Goal: Information Seeking & Learning: Check status

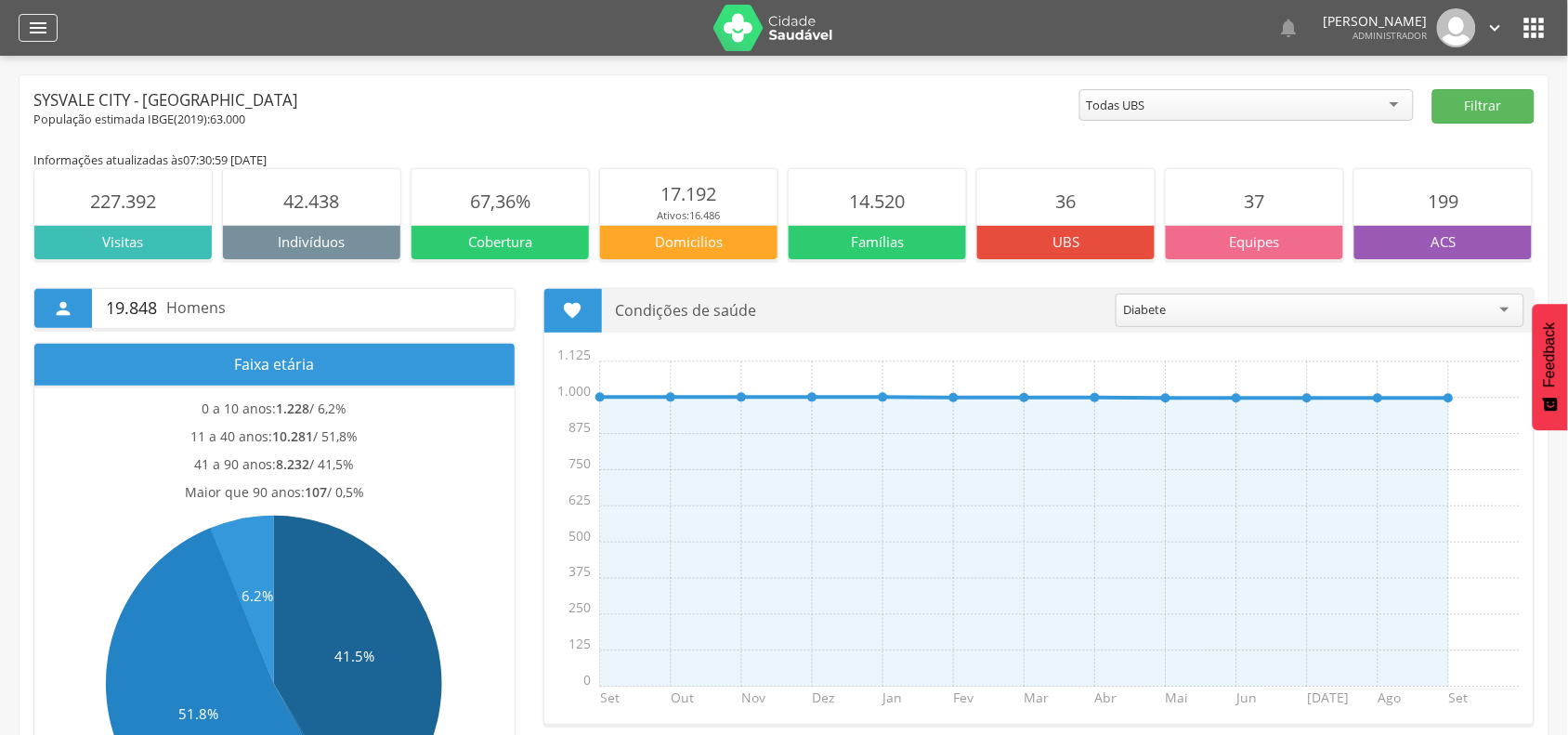
click at [25, 16] on div "" at bounding box center [38, 28] width 39 height 28
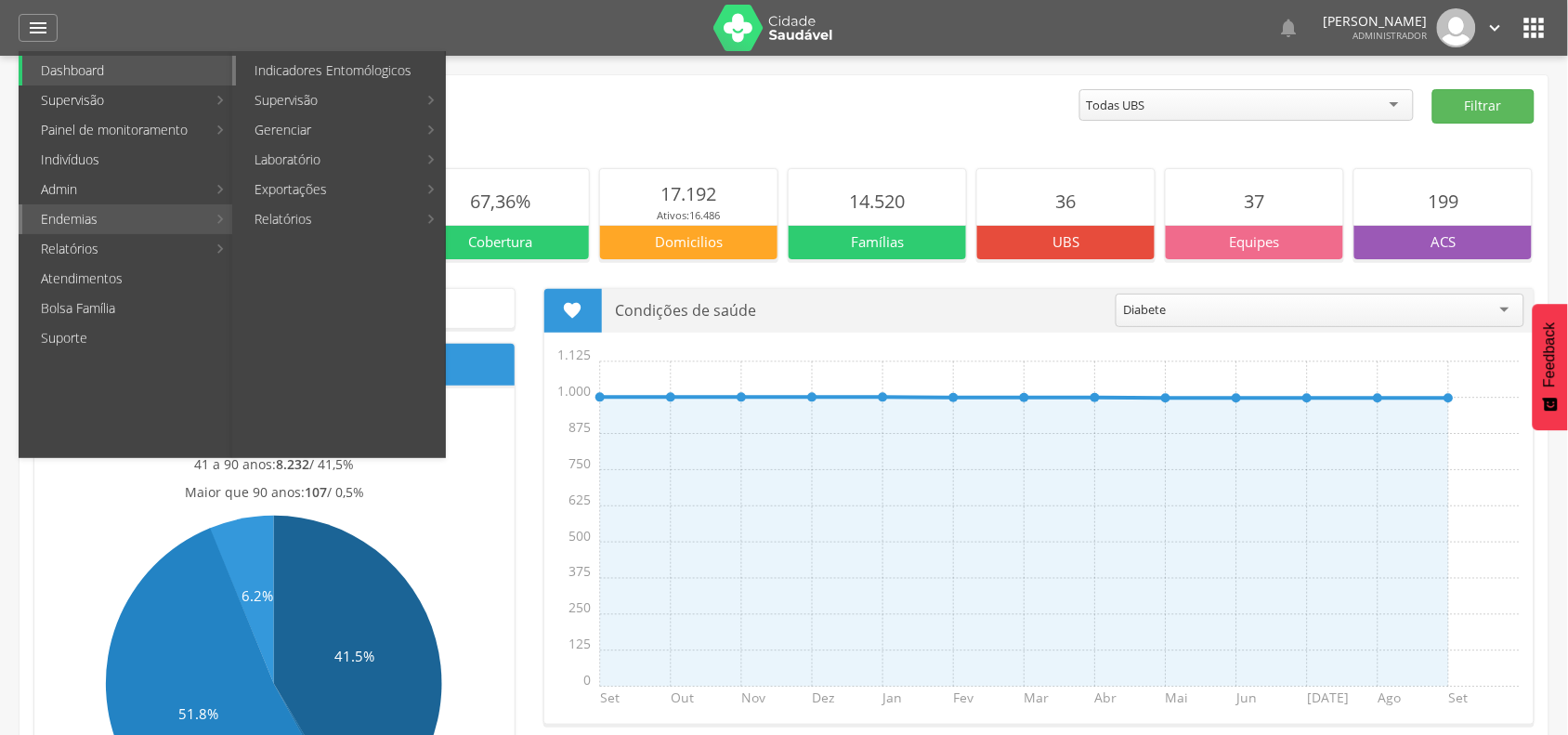
click at [324, 68] on link "Indicadores Entomólogicos" at bounding box center [340, 71] width 209 height 30
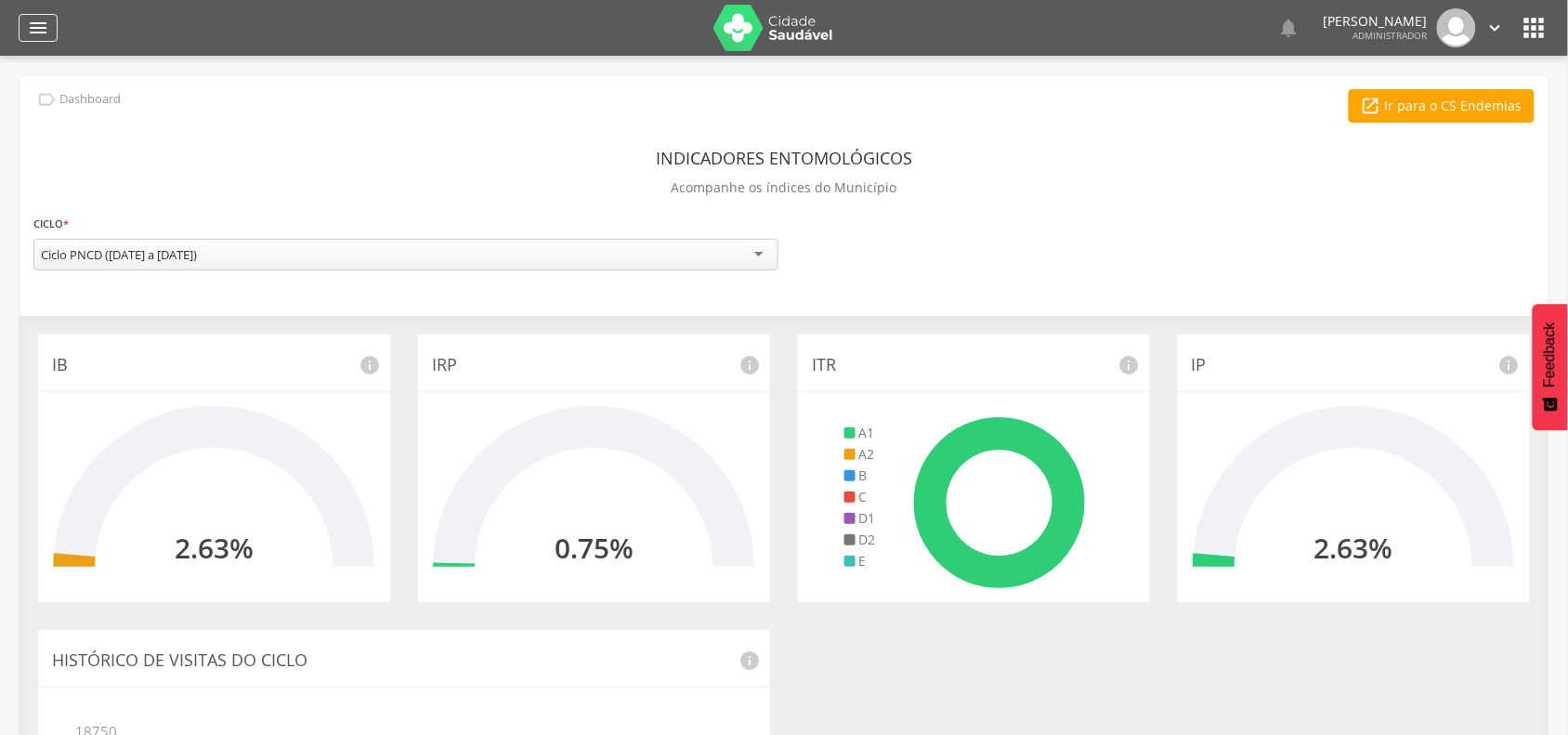
click at [43, 22] on icon "" at bounding box center [37, 28] width 23 height 23
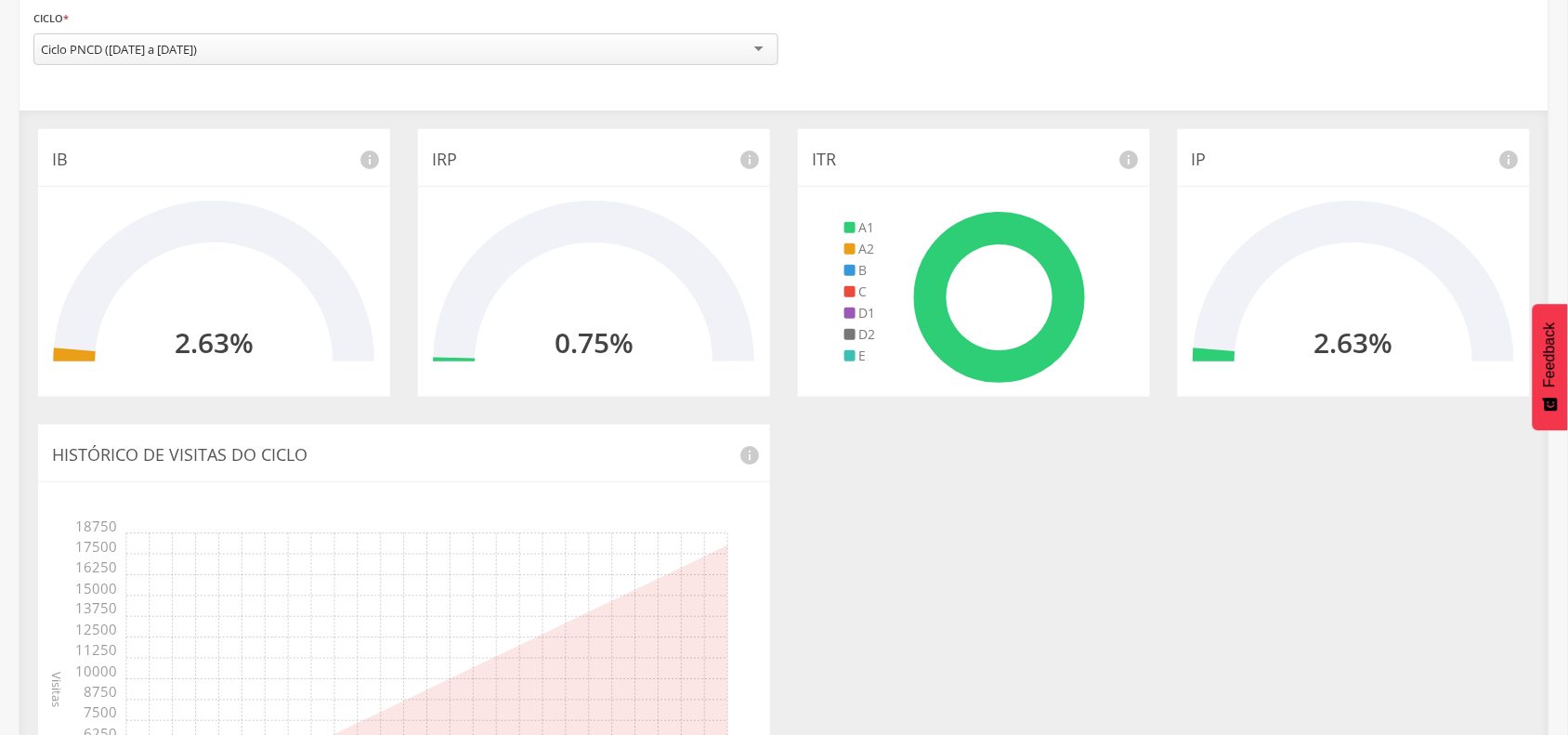
scroll to position [165, 0]
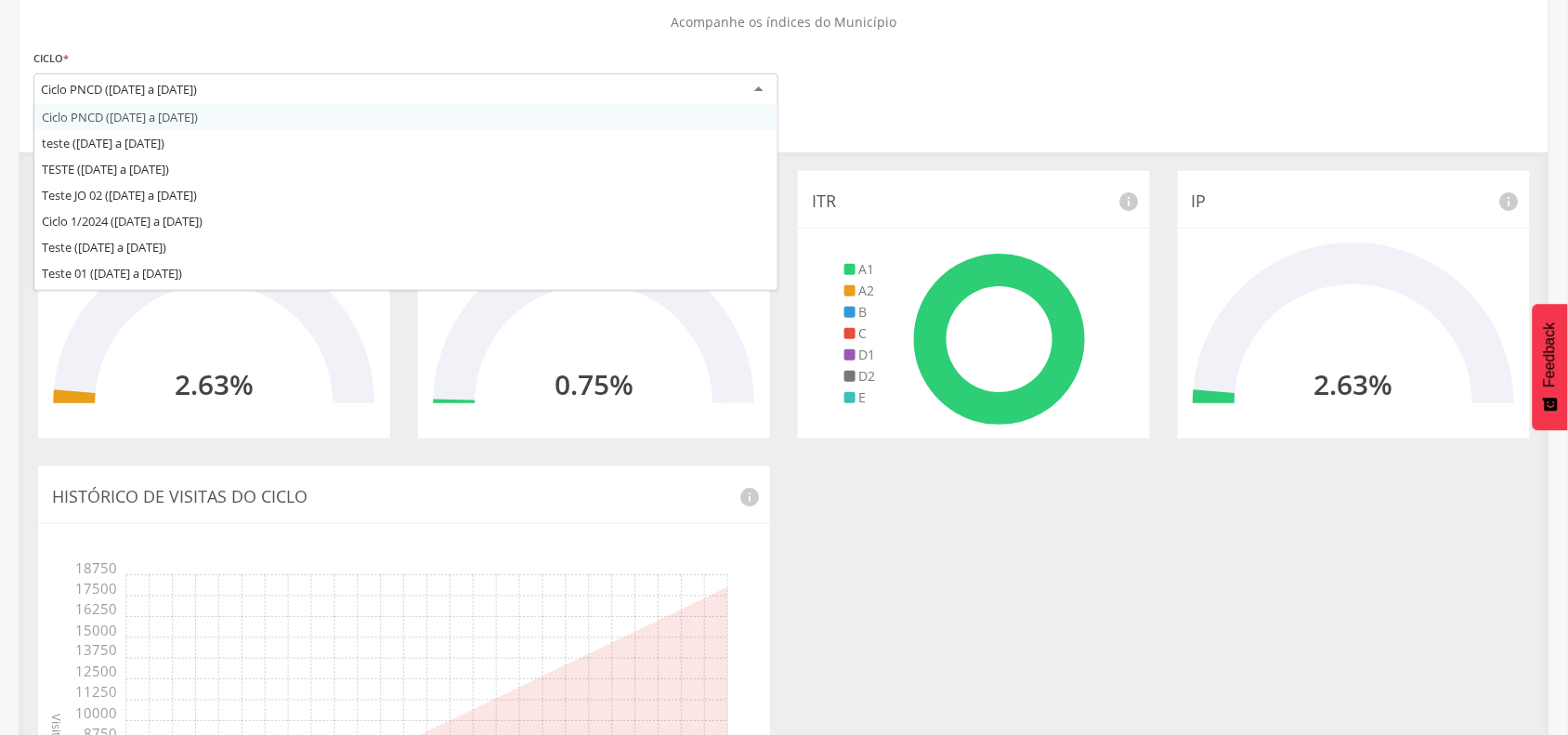
click at [176, 86] on div "Ciclo PNCD (01/07/25 a 31/12/25)" at bounding box center [119, 89] width 156 height 17
click at [246, 29] on div "Indicadores Entomológicos Acompanhe os índices do Município" at bounding box center [784, 10] width 1501 height 69
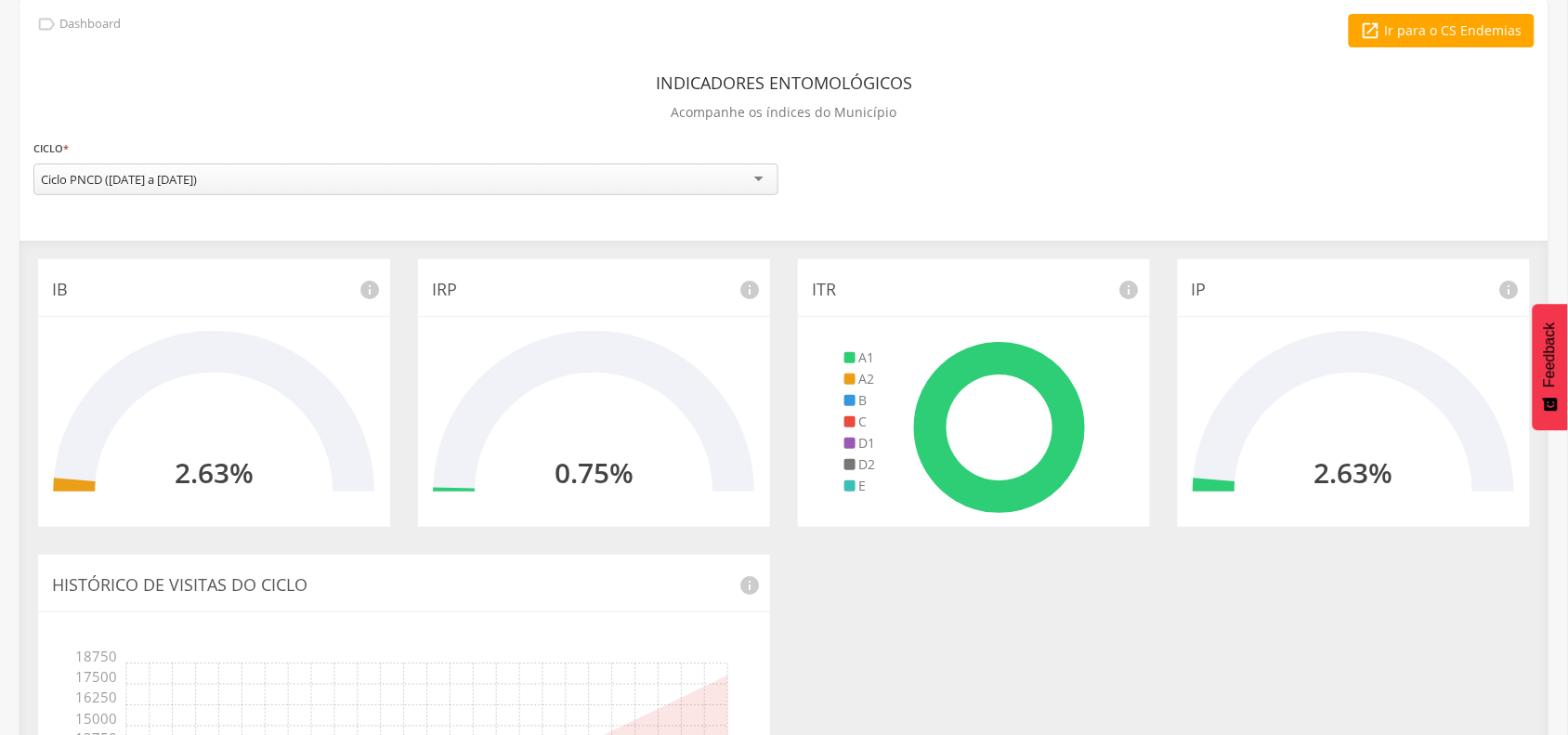
scroll to position [116, 0]
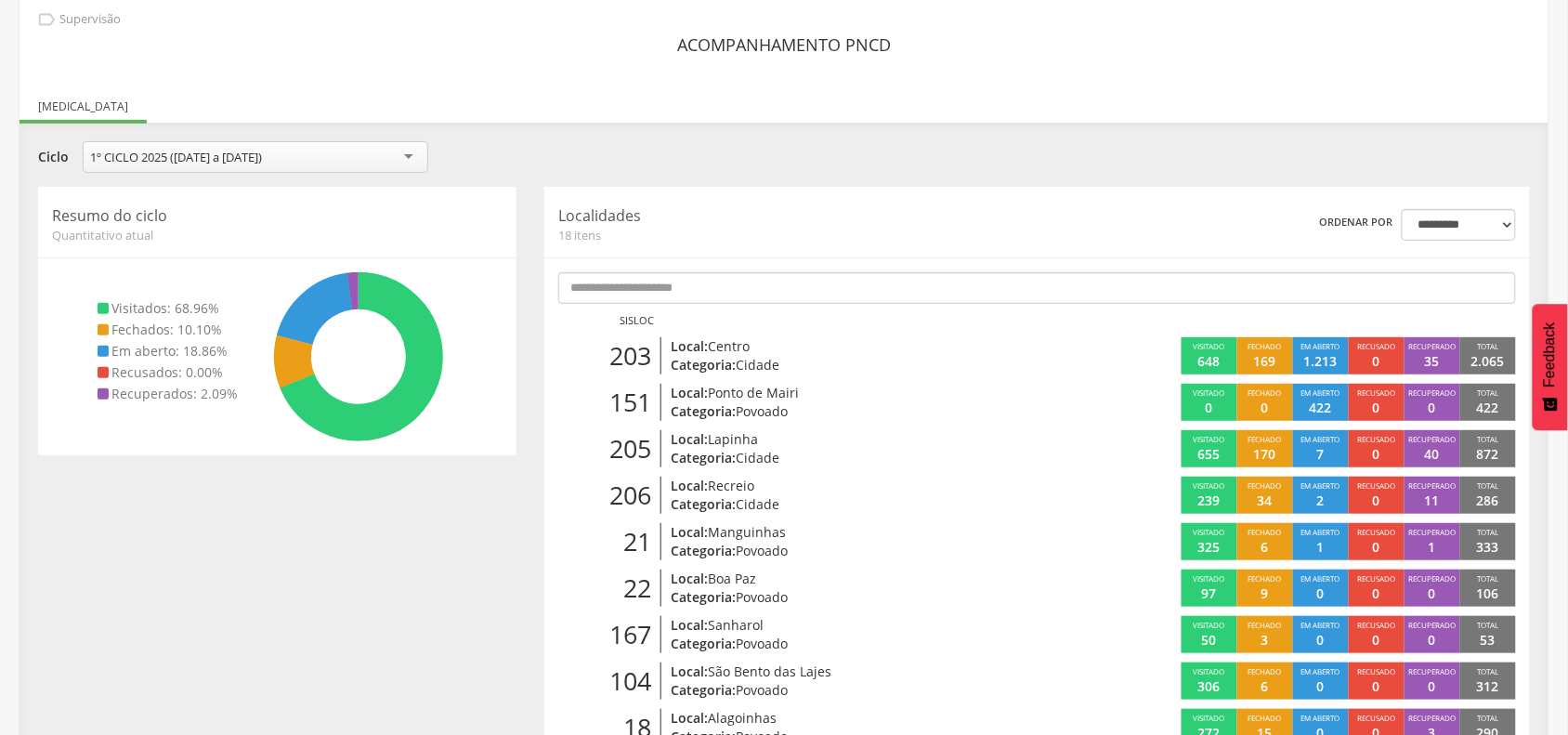
scroll to position [116, 0]
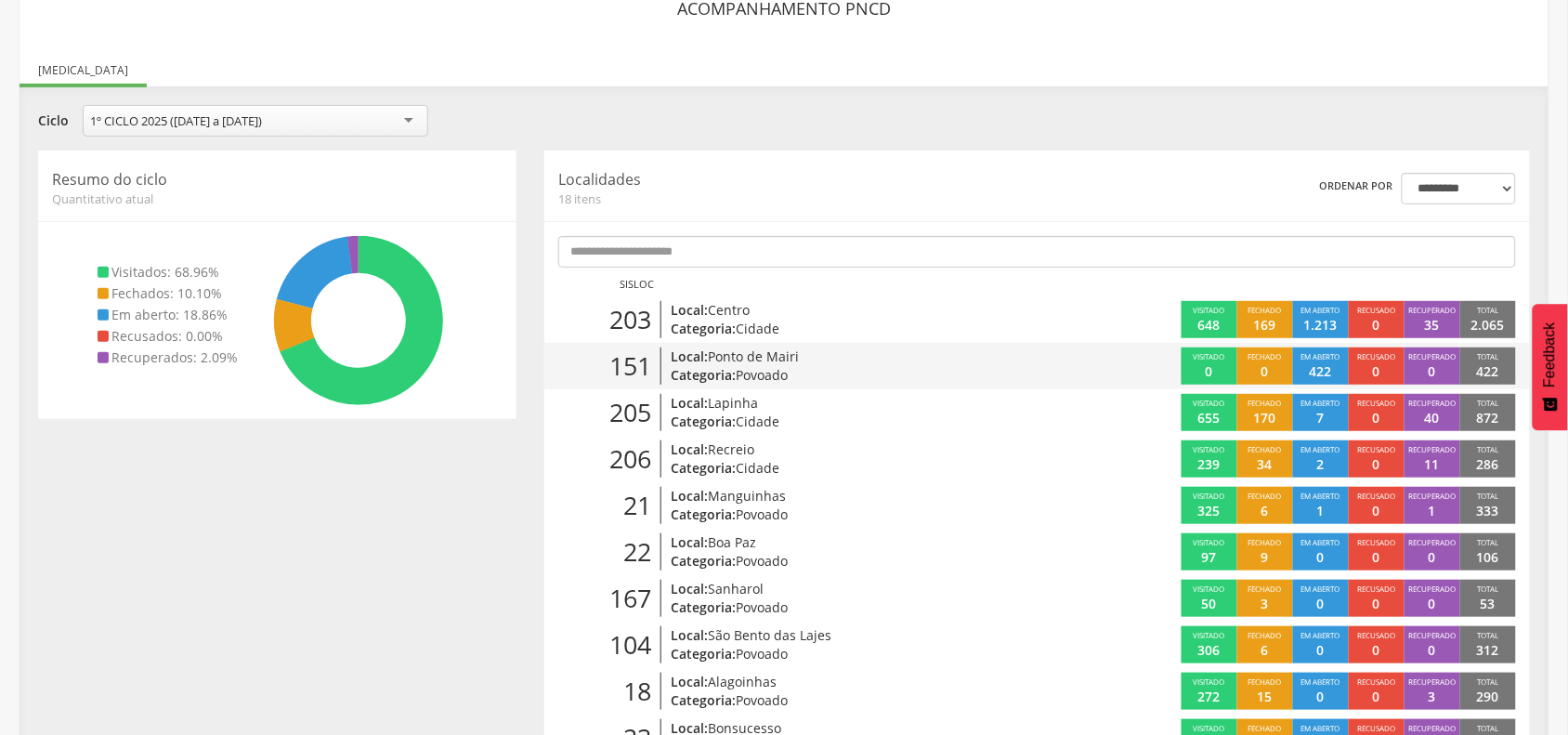
click at [702, 376] on p "Categoria: Povoado" at bounding box center [833, 375] width 325 height 19
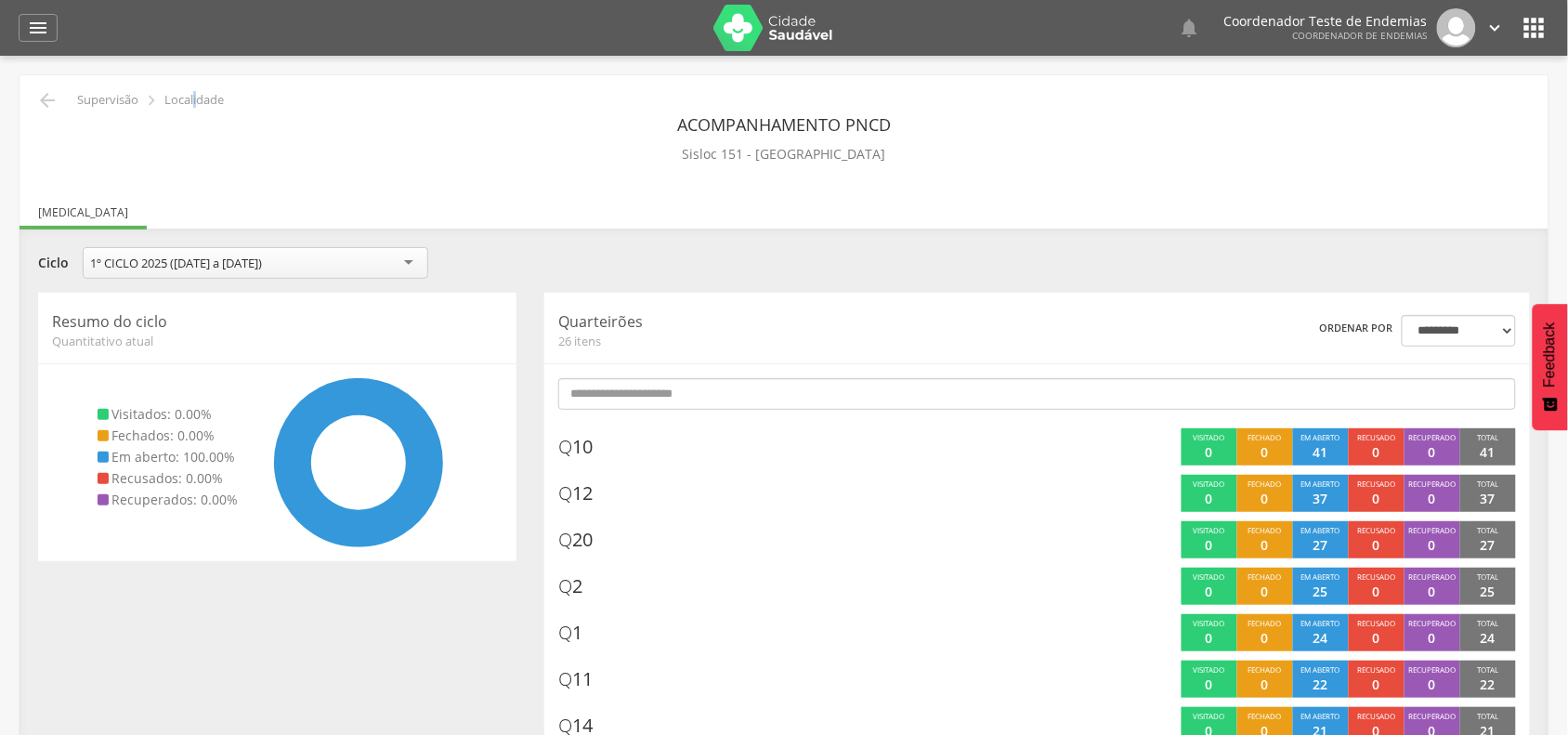
click at [107, 102] on div " Supervisão  Localidade" at bounding box center [129, 100] width 191 height 23
click at [116, 102] on p "Supervisão" at bounding box center [107, 99] width 61 height 15
drag, startPoint x: 75, startPoint y: 99, endPoint x: 58, endPoint y: 99, distance: 17.0
click at [67, 99] on div " Supervisão  Localidade" at bounding box center [129, 100] width 191 height 23
click at [46, 98] on icon "" at bounding box center [47, 100] width 23 height 23
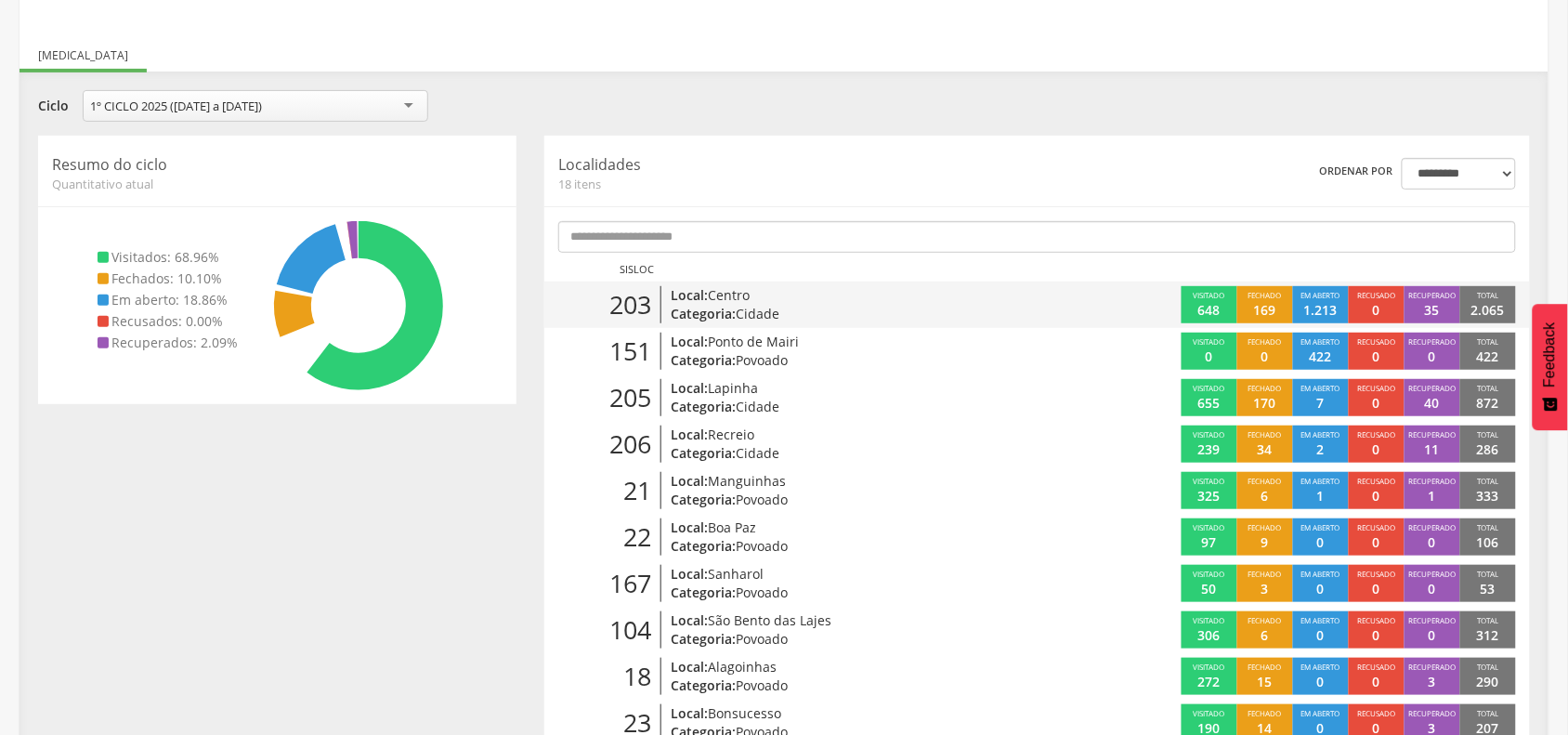
scroll to position [172, 0]
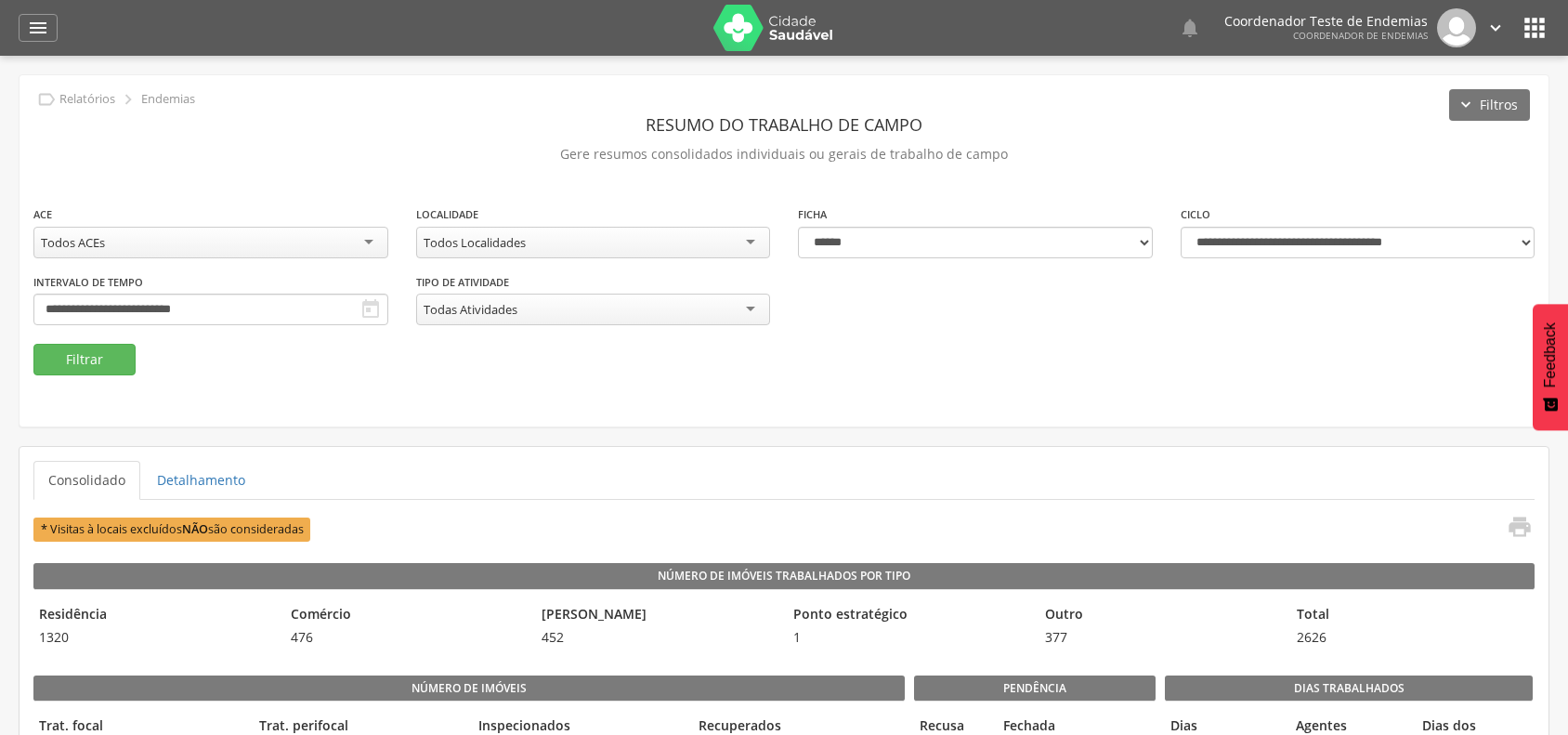
select select "**********"
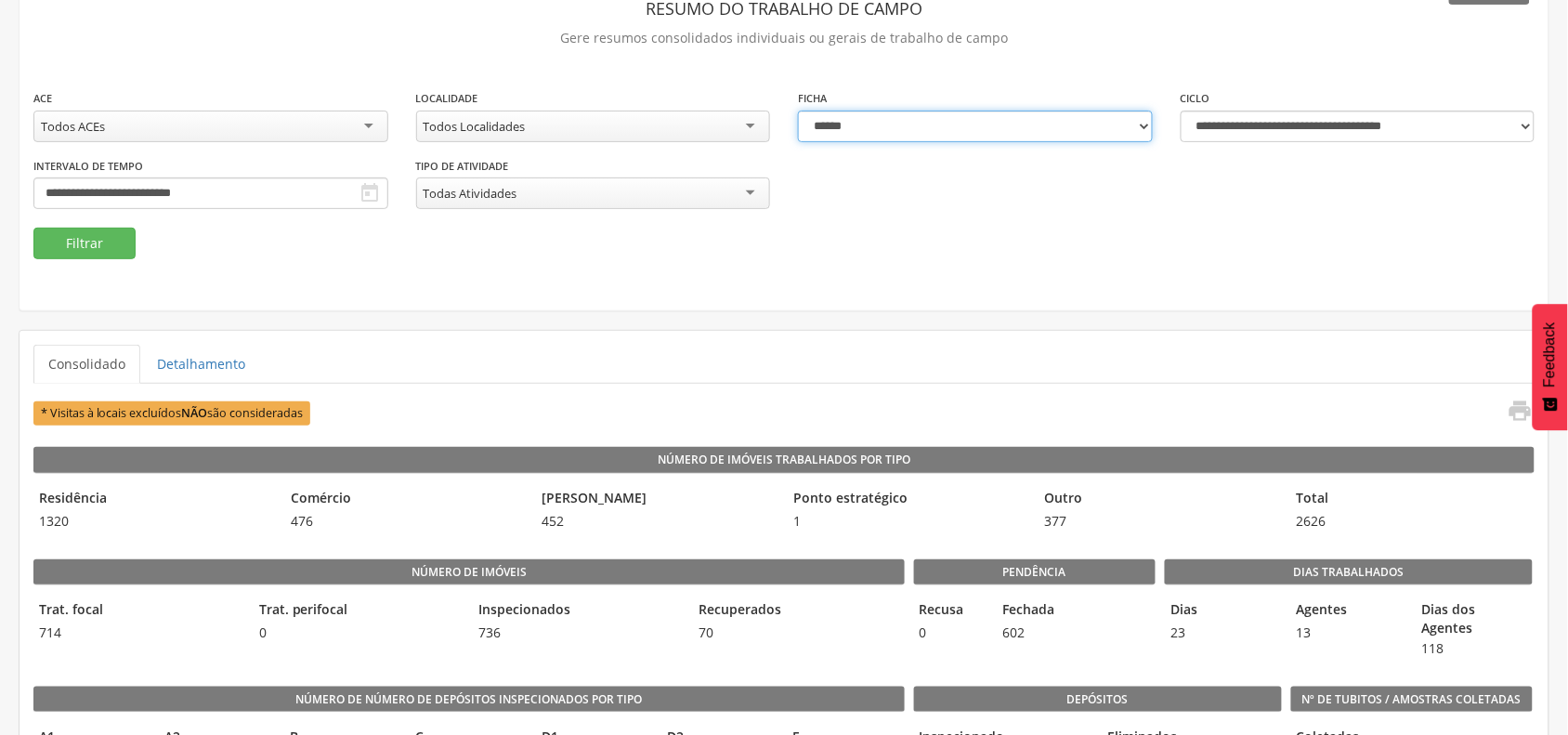
click at [875, 125] on select "**********" at bounding box center [975, 126] width 355 height 31
click at [959, 57] on div "**********" at bounding box center [784, 134] width 1529 height 351
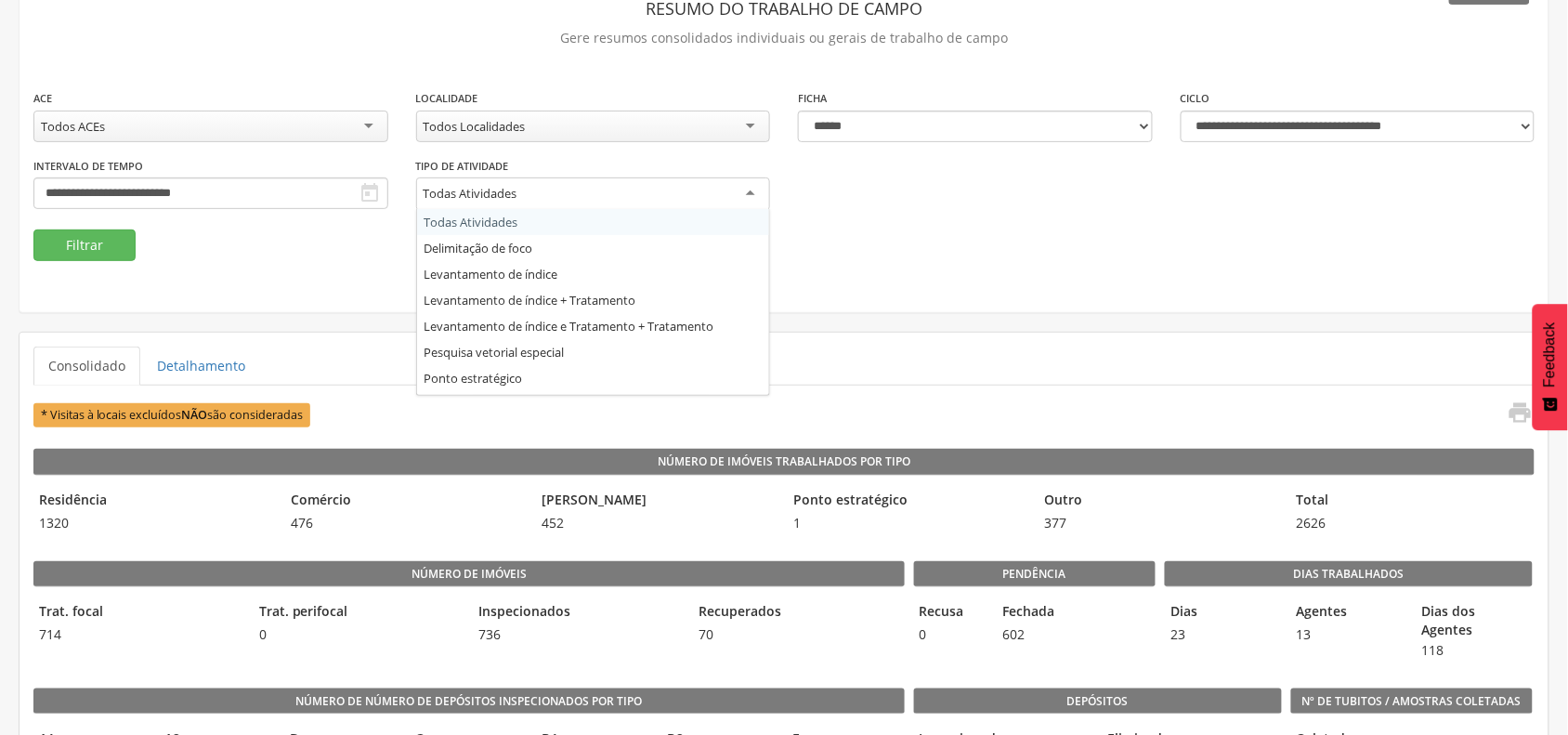
click at [771, 189] on div "Todas Atividades" at bounding box center [593, 194] width 355 height 33
click at [1010, 263] on div "**********" at bounding box center [784, 135] width 1529 height 353
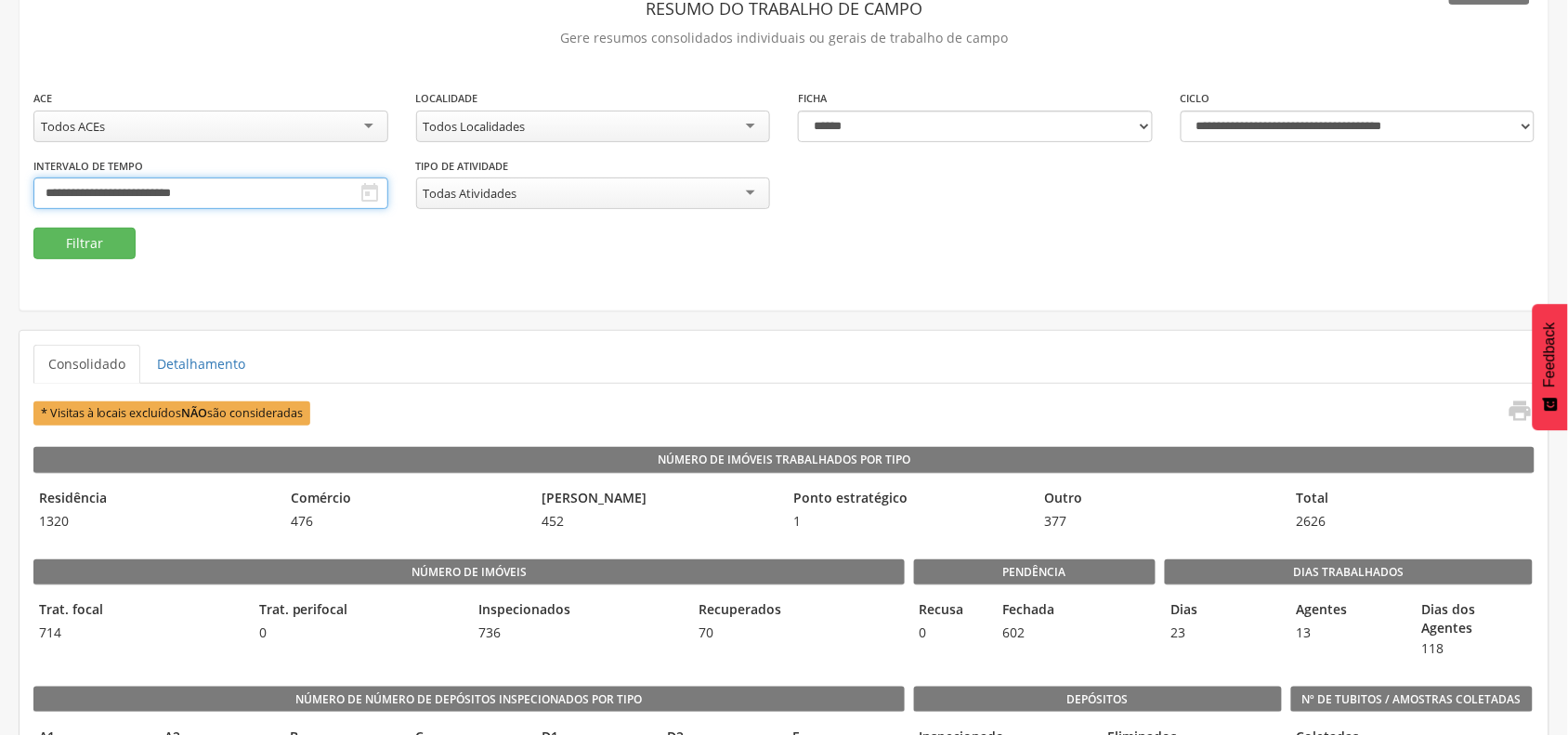
click at [389, 197] on input "**********" at bounding box center [211, 193] width 355 height 31
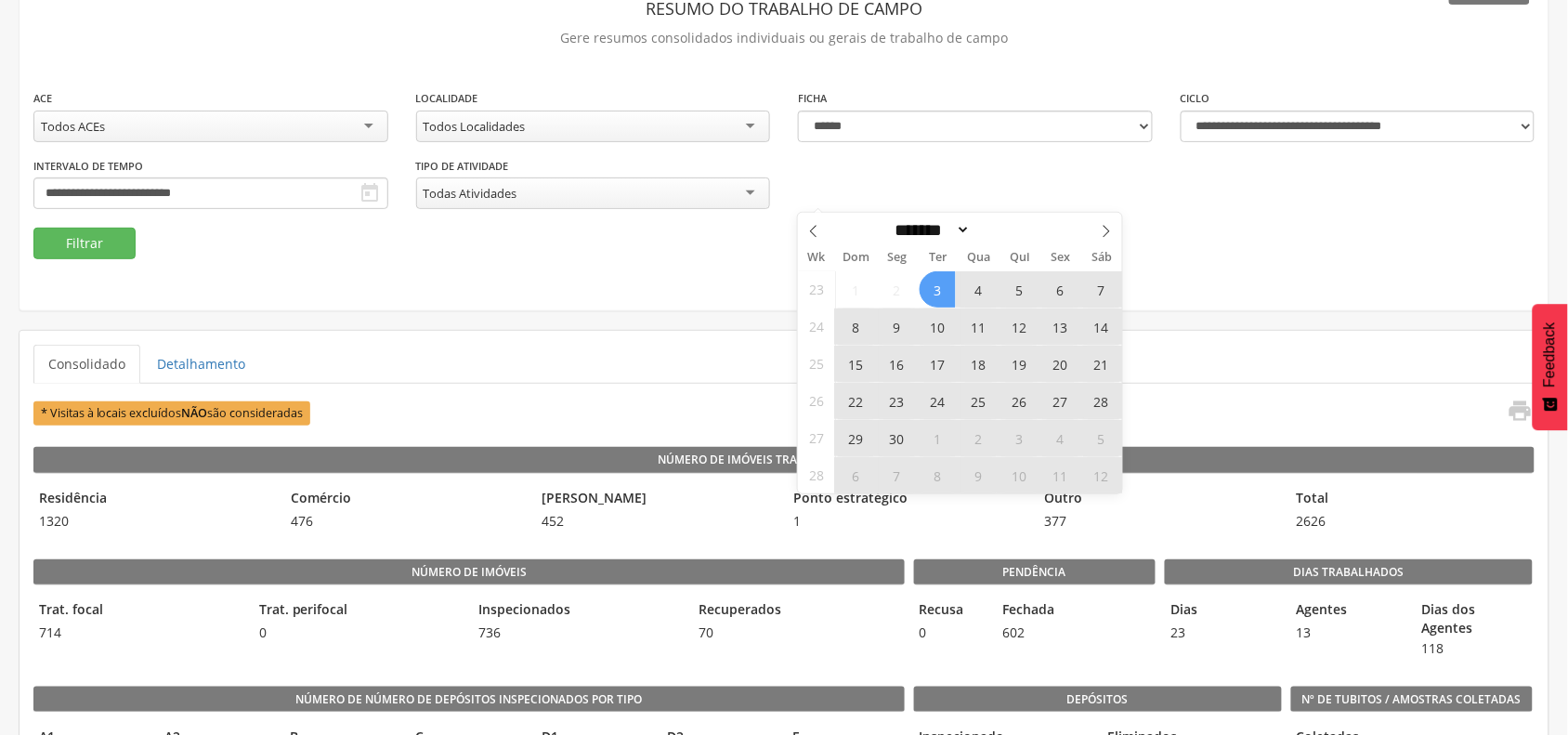
click at [710, 246] on fieldset "**********" at bounding box center [784, 174] width 1501 height 171
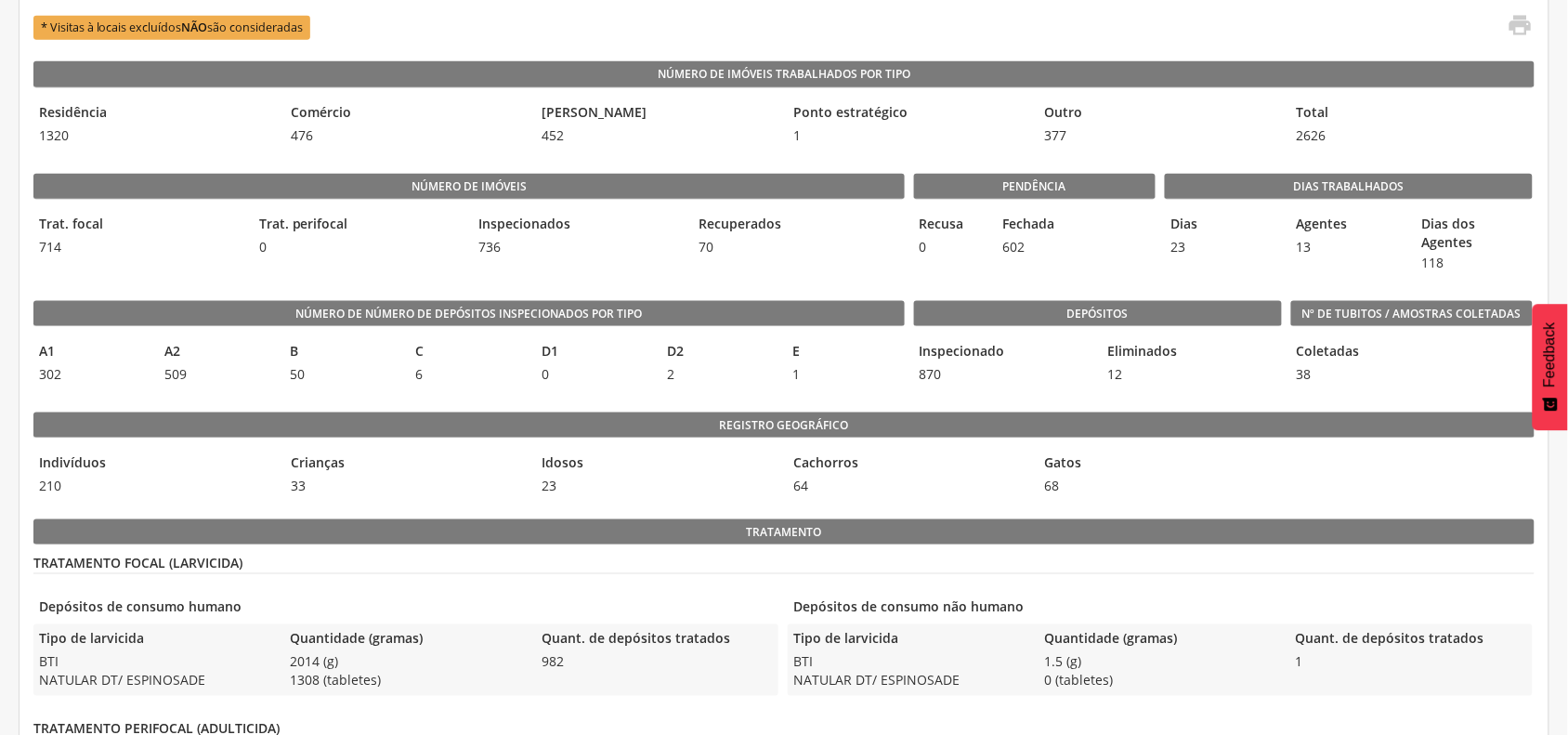
scroll to position [464, 0]
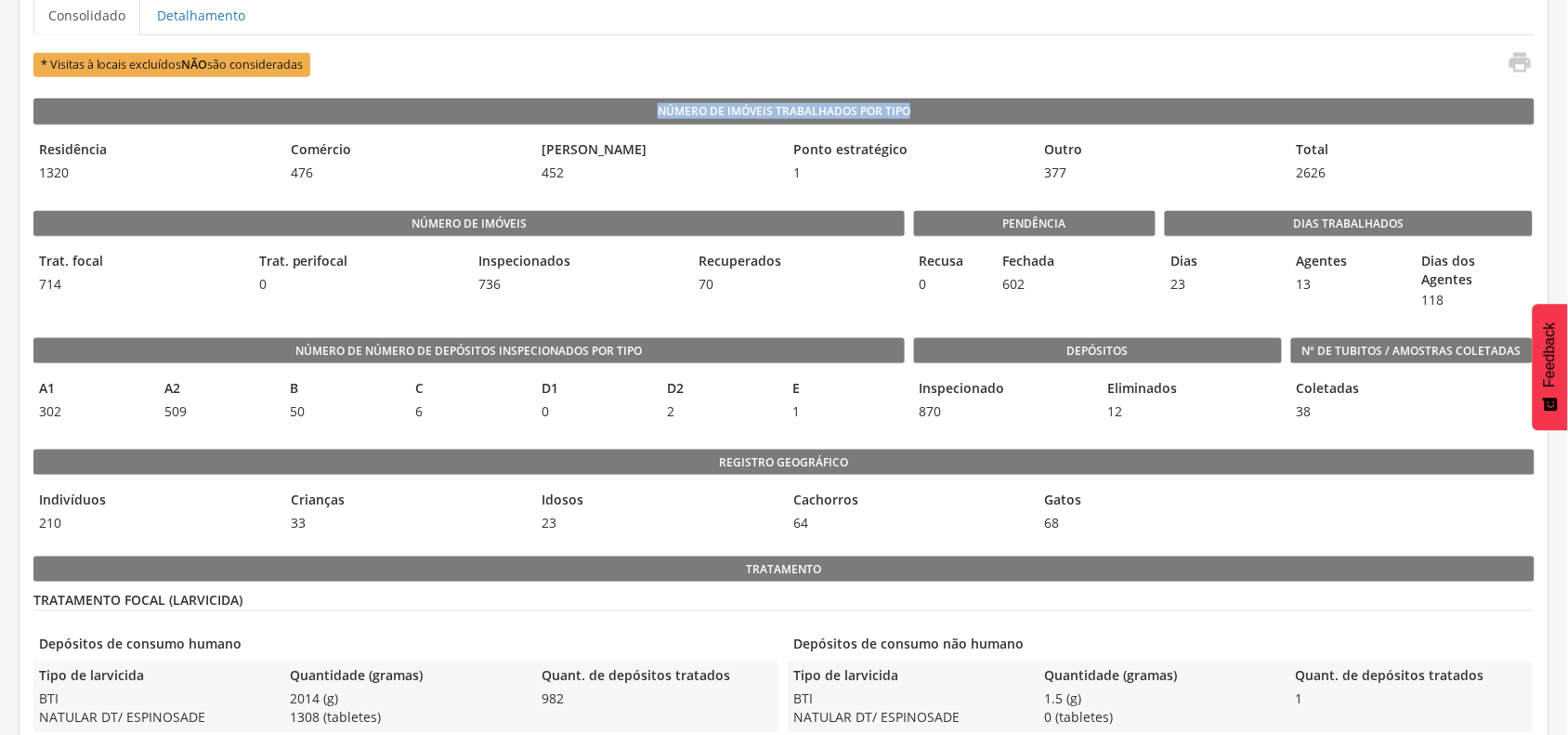
drag, startPoint x: 623, startPoint y: 112, endPoint x: 923, endPoint y: 122, distance: 300.2
click at [923, 122] on legend "Número de Imóveis Trabalhados por Tipo" at bounding box center [784, 111] width 1501 height 26
click at [553, 225] on legend "Número de imóveis" at bounding box center [469, 223] width 872 height 26
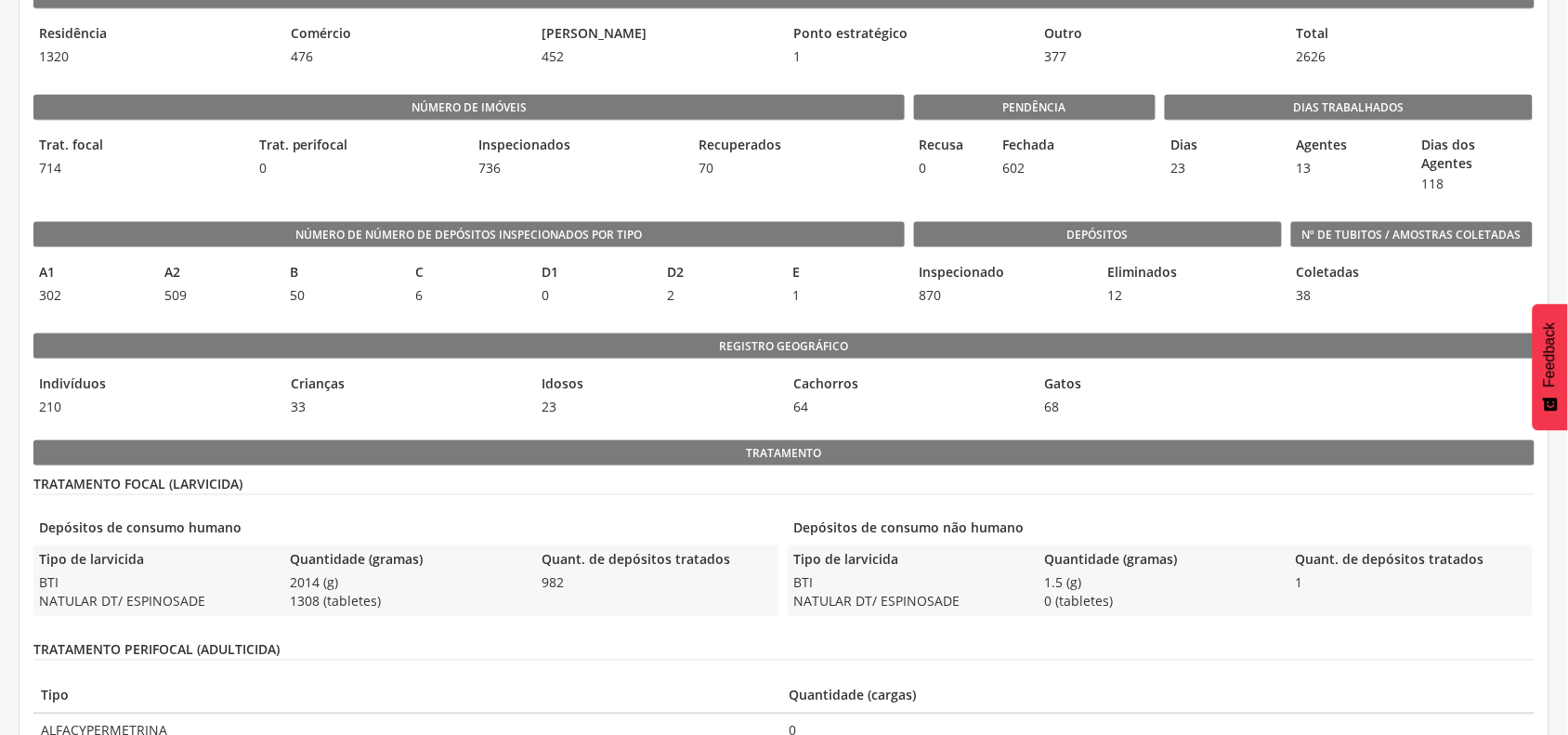
scroll to position [697, 0]
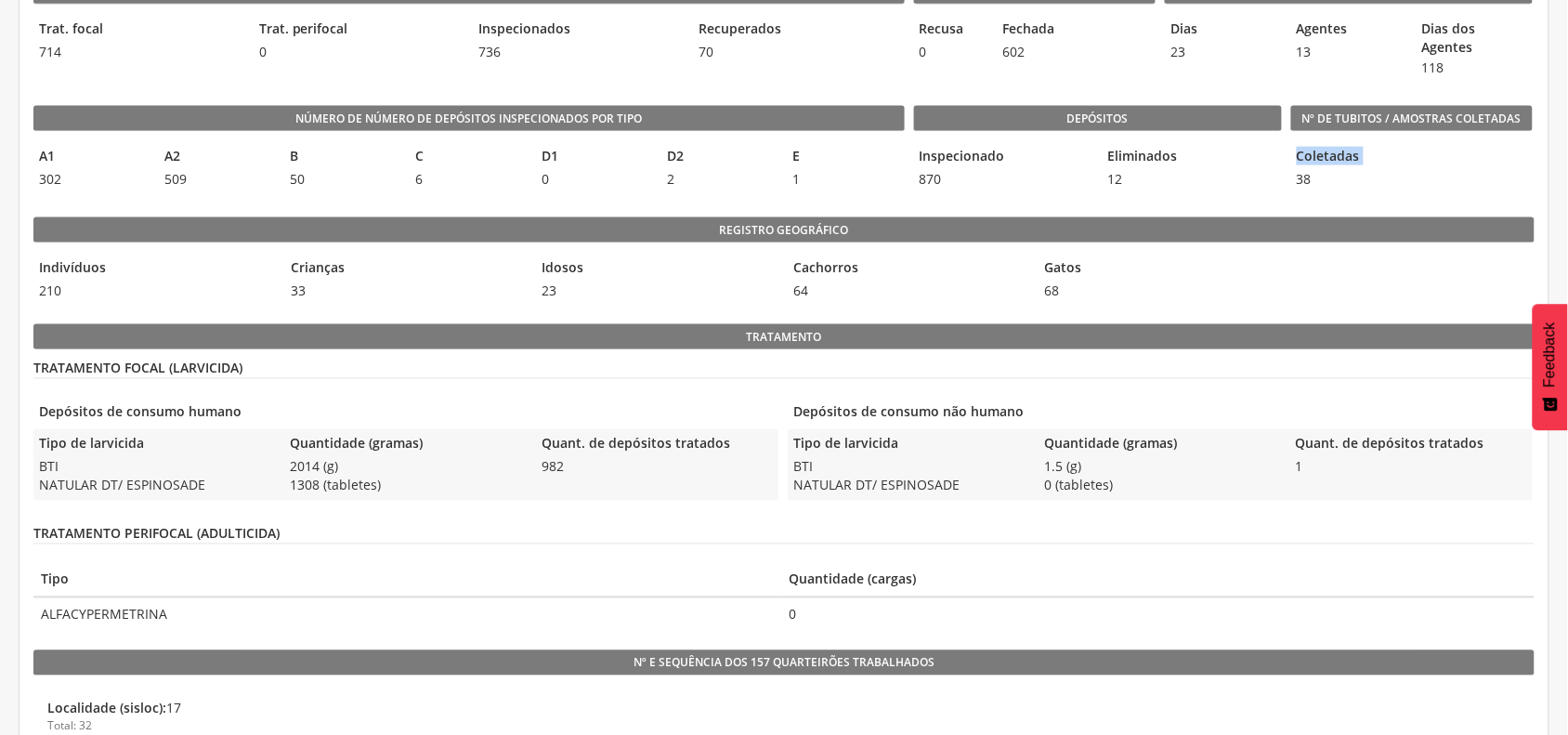
drag, startPoint x: 1314, startPoint y: 176, endPoint x: 1300, endPoint y: 178, distance: 14.1
click at [1300, 178] on div "Coletadas 38" at bounding box center [1413, 168] width 242 height 53
click at [604, 221] on legend "Registro geográfico" at bounding box center [784, 230] width 1501 height 26
drag, startPoint x: 690, startPoint y: 224, endPoint x: 859, endPoint y: 218, distance: 169.1
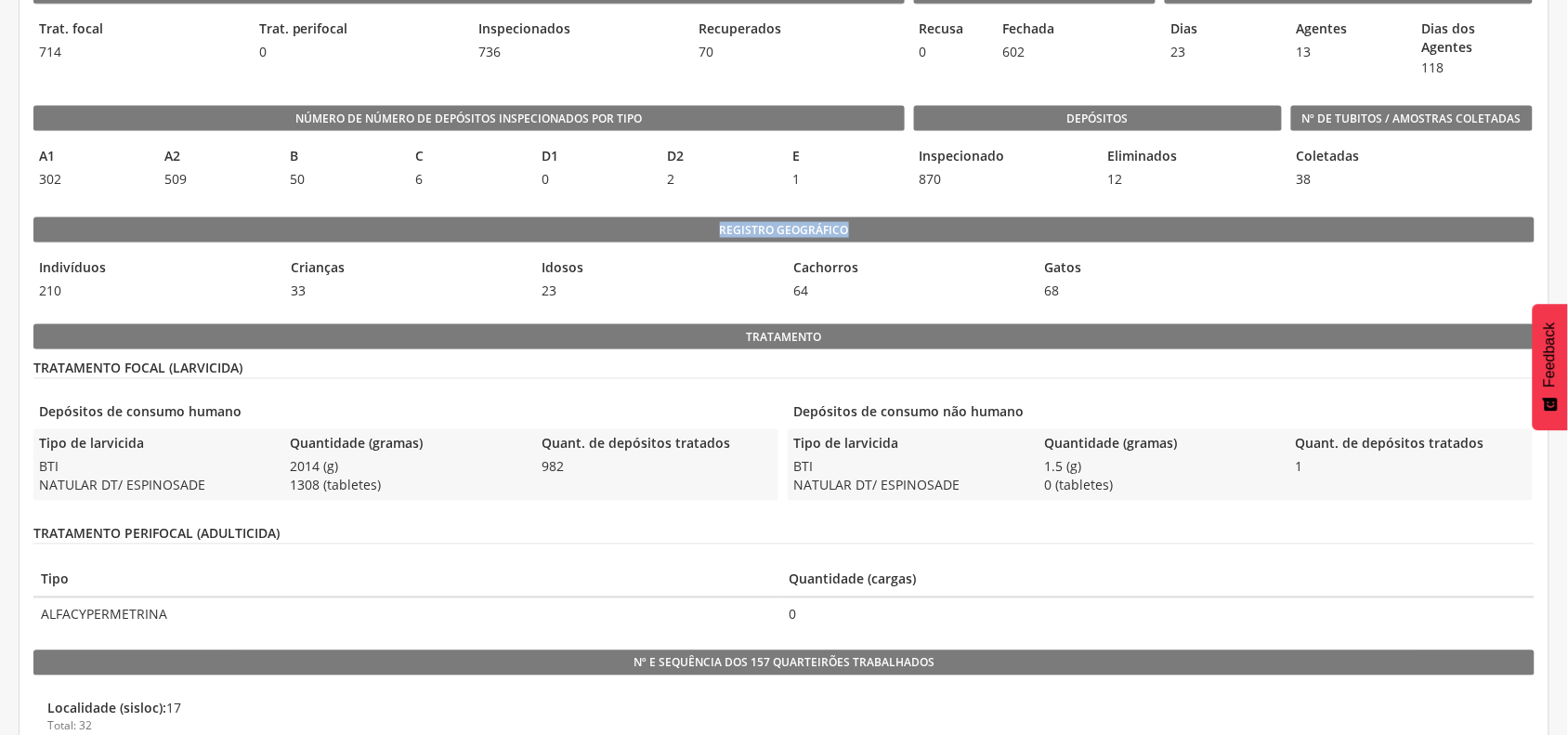
click at [730, 234] on legend "Registro geográfico" at bounding box center [784, 230] width 1501 height 26
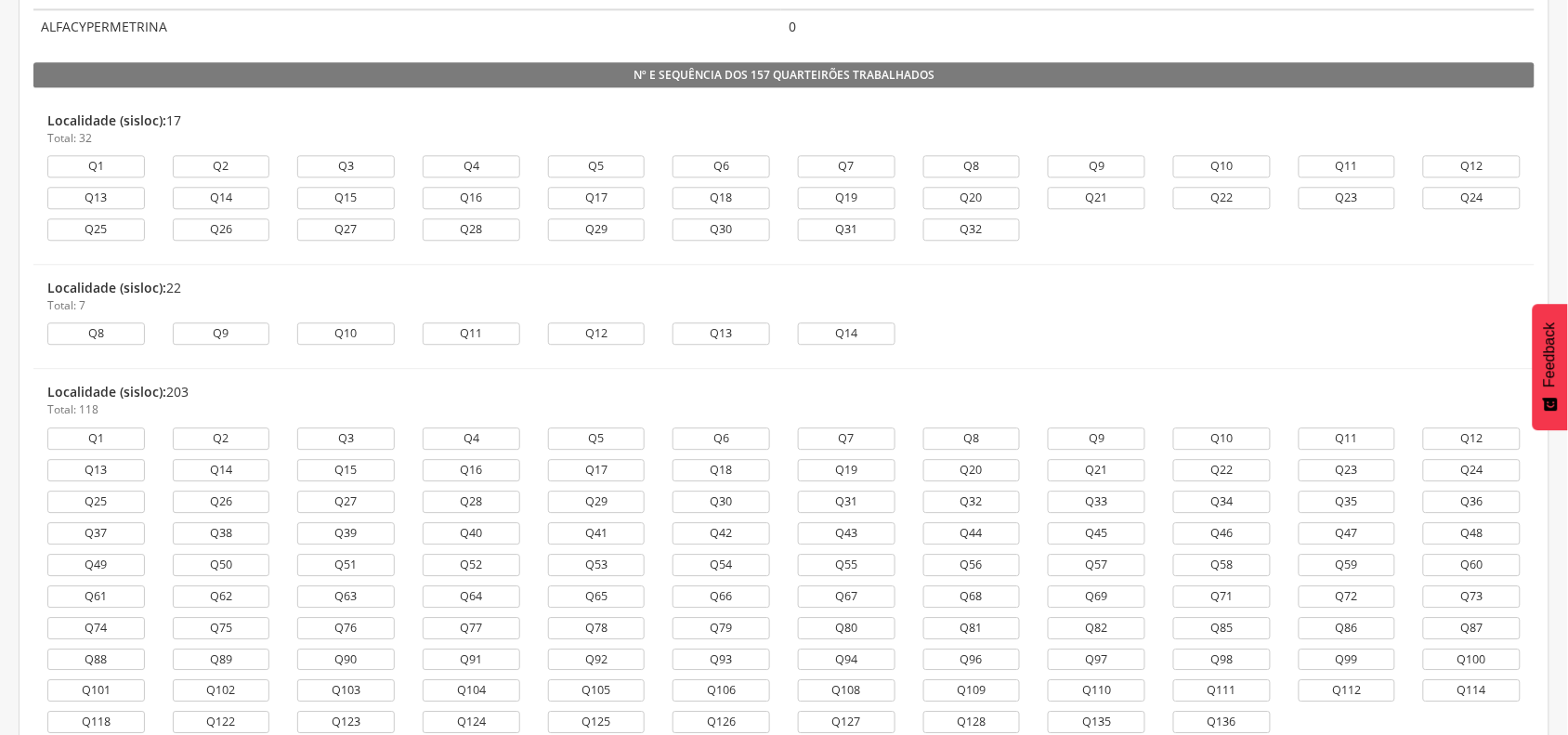
scroll to position [1277, 0]
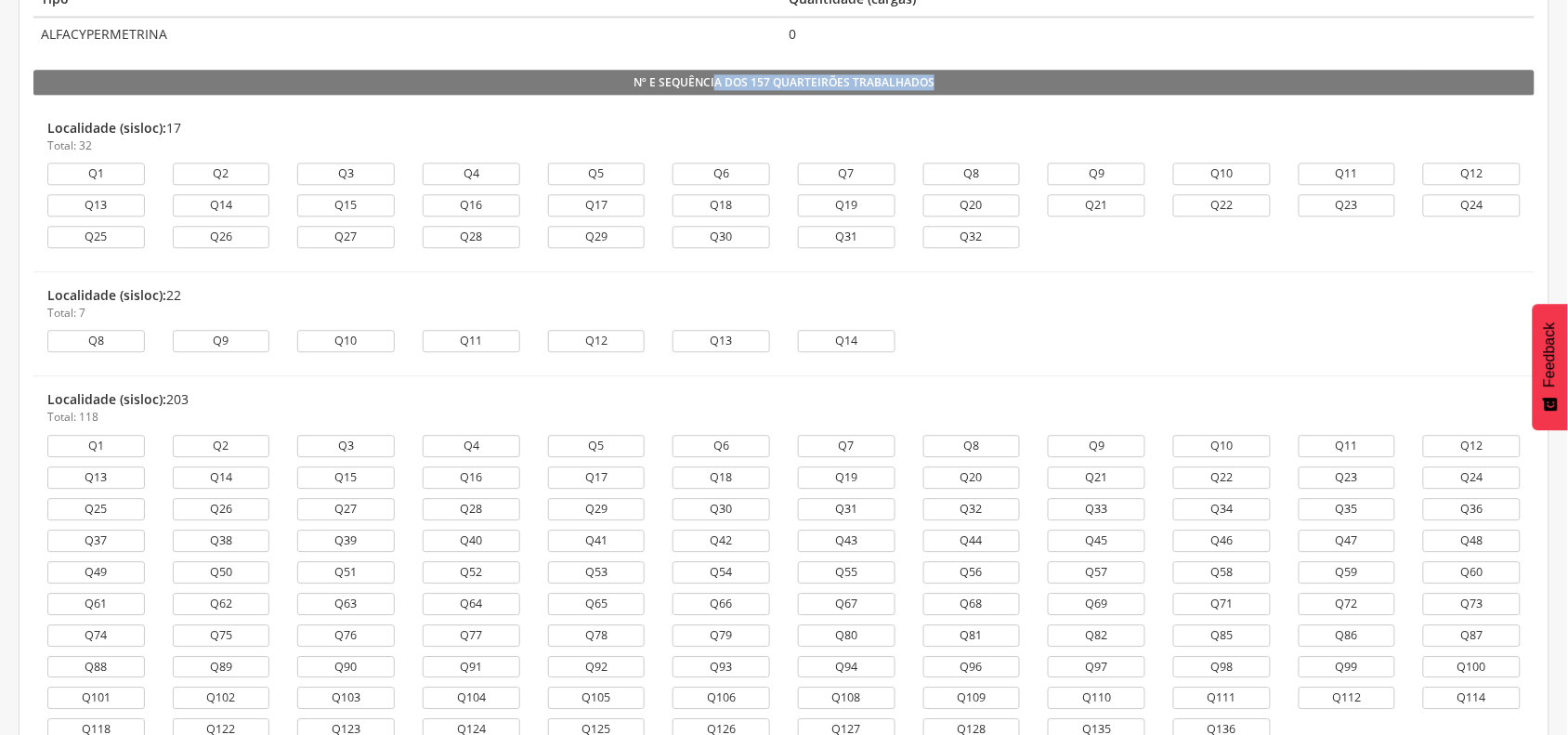
drag, startPoint x: 715, startPoint y: 82, endPoint x: 981, endPoint y: 71, distance: 266.2
click at [981, 71] on div "Número de Imóveis Trabalhados por Tipo Residência 1320 Comércio 476 Terreno bal…" at bounding box center [784, 706] width 1501 height 2842
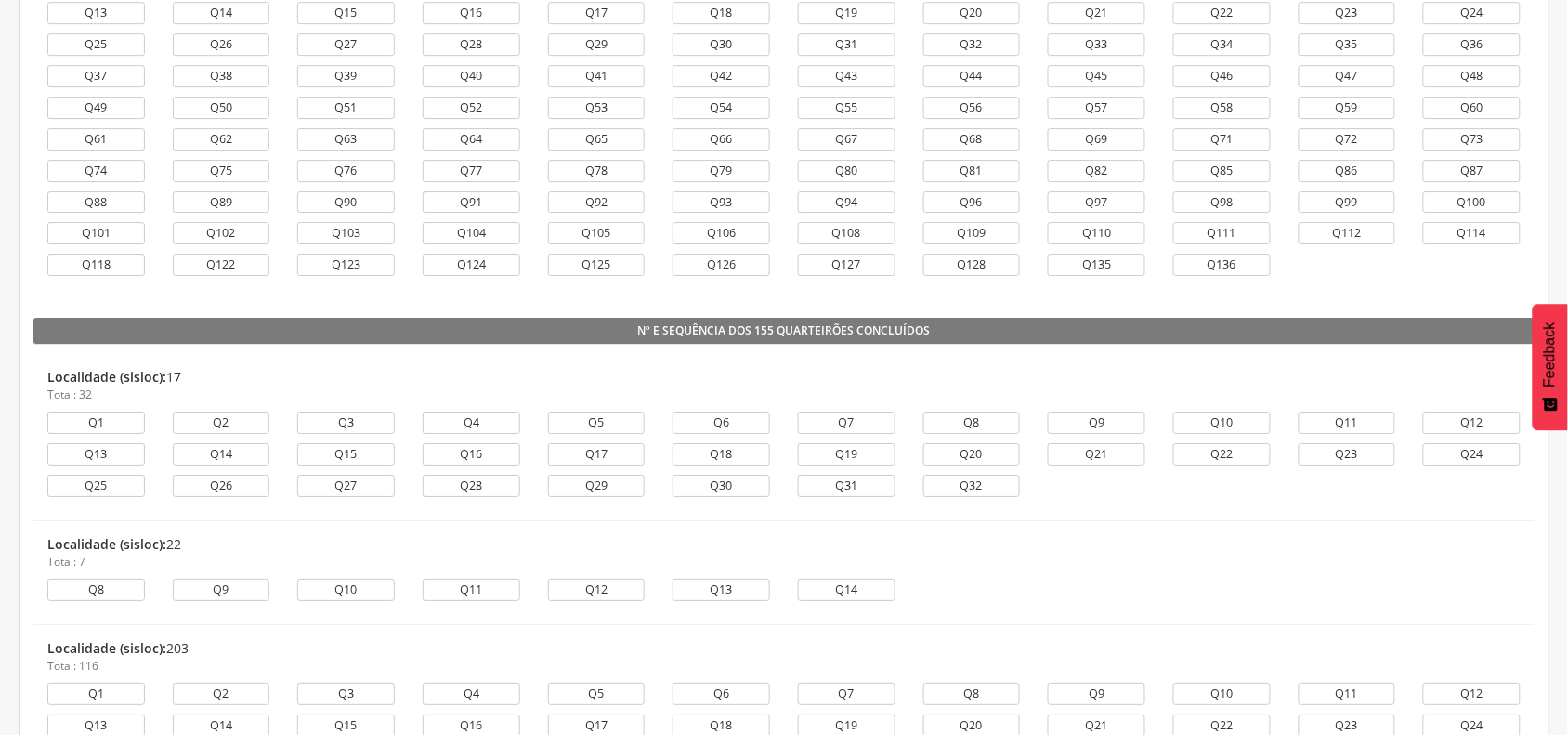
scroll to position [1859, 0]
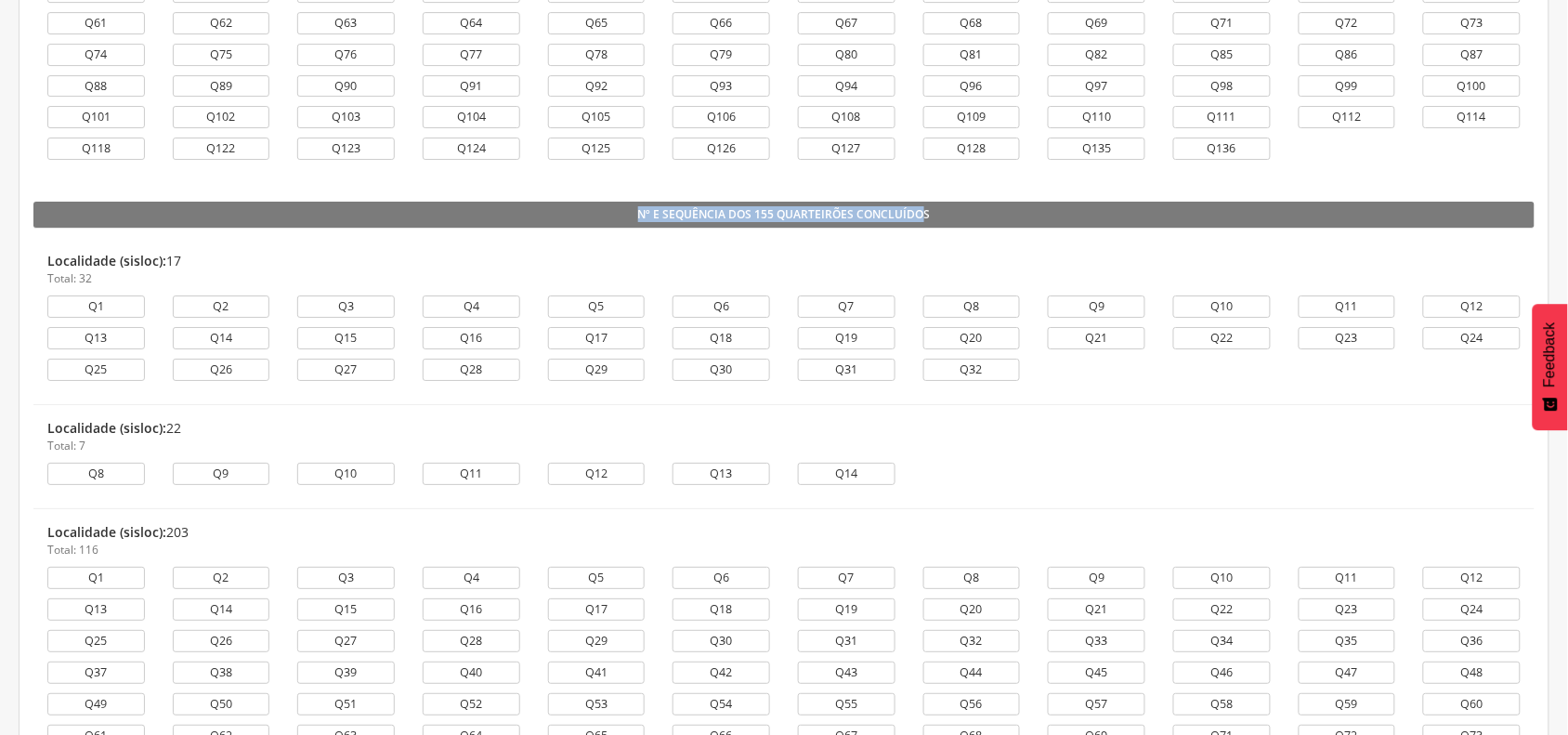
drag, startPoint x: 633, startPoint y: 214, endPoint x: 922, endPoint y: 211, distance: 289.0
click at [922, 211] on div "Número de Imóveis Trabalhados por Tipo Residência 1320 Comércio 476 Terreno bal…" at bounding box center [784, 126] width 1501 height 2842
click at [930, 218] on legend "Nº e sequência dos 155 quarteirões concluídos" at bounding box center [784, 214] width 1501 height 26
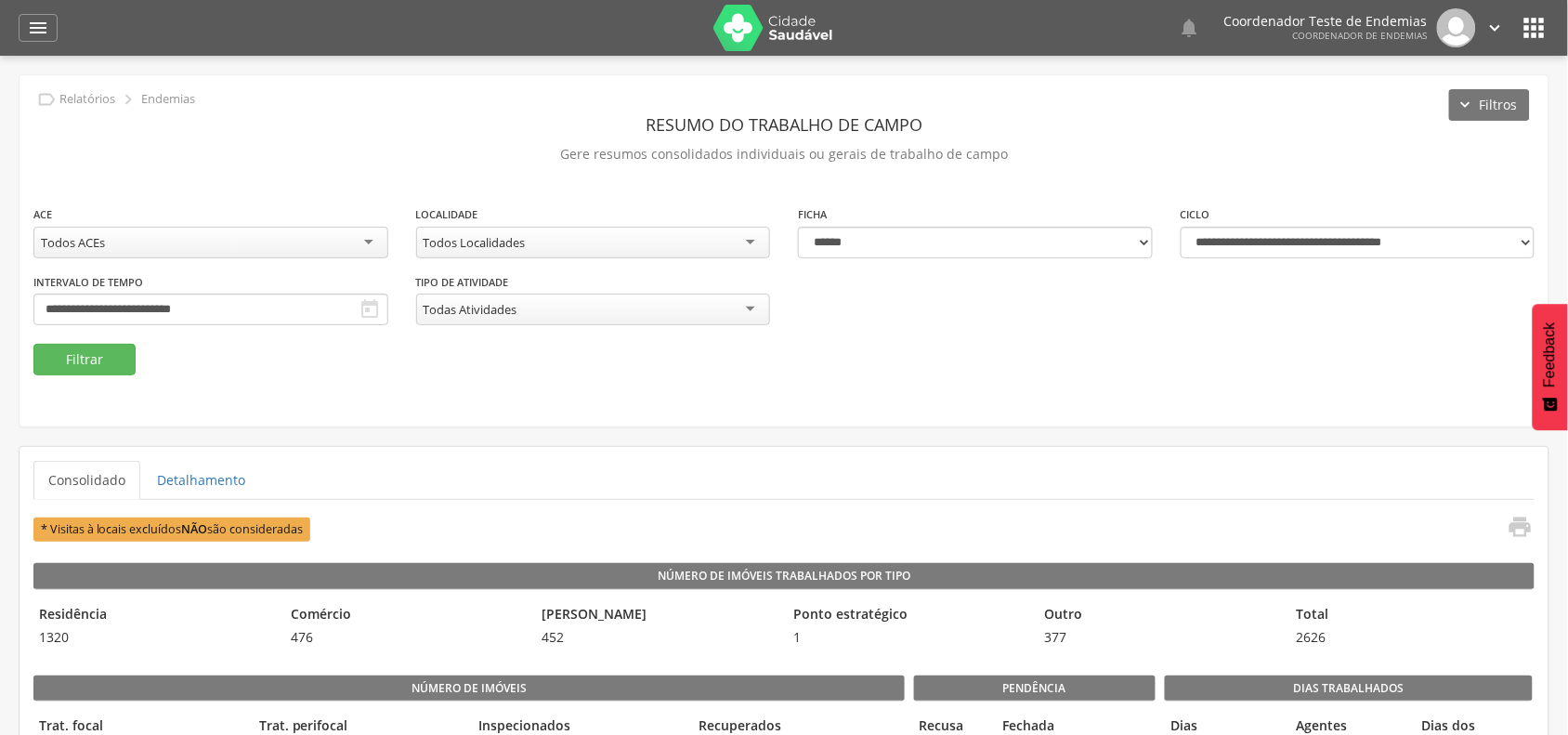
scroll to position [116, 0]
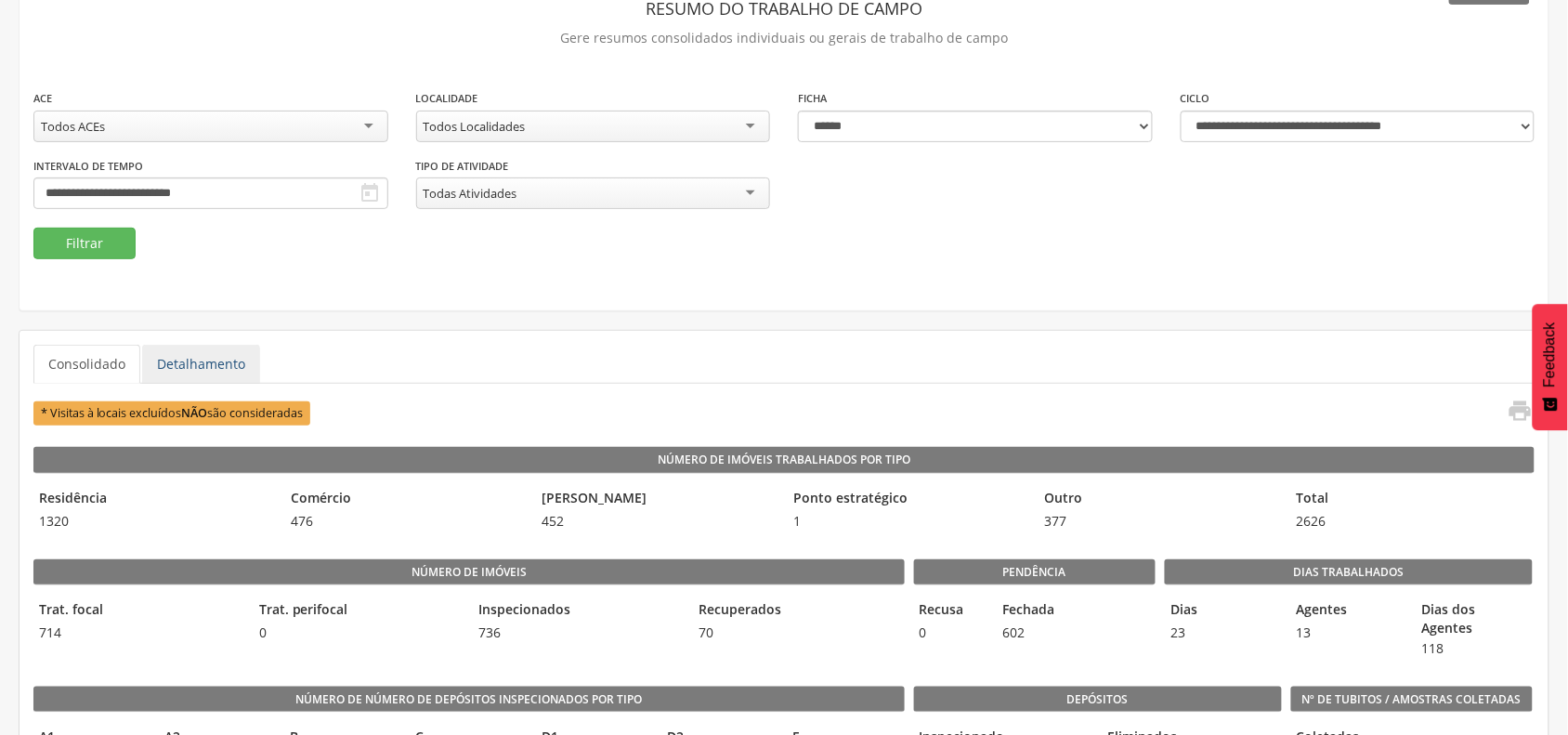
click at [229, 373] on link "Detalhamento" at bounding box center [201, 364] width 118 height 39
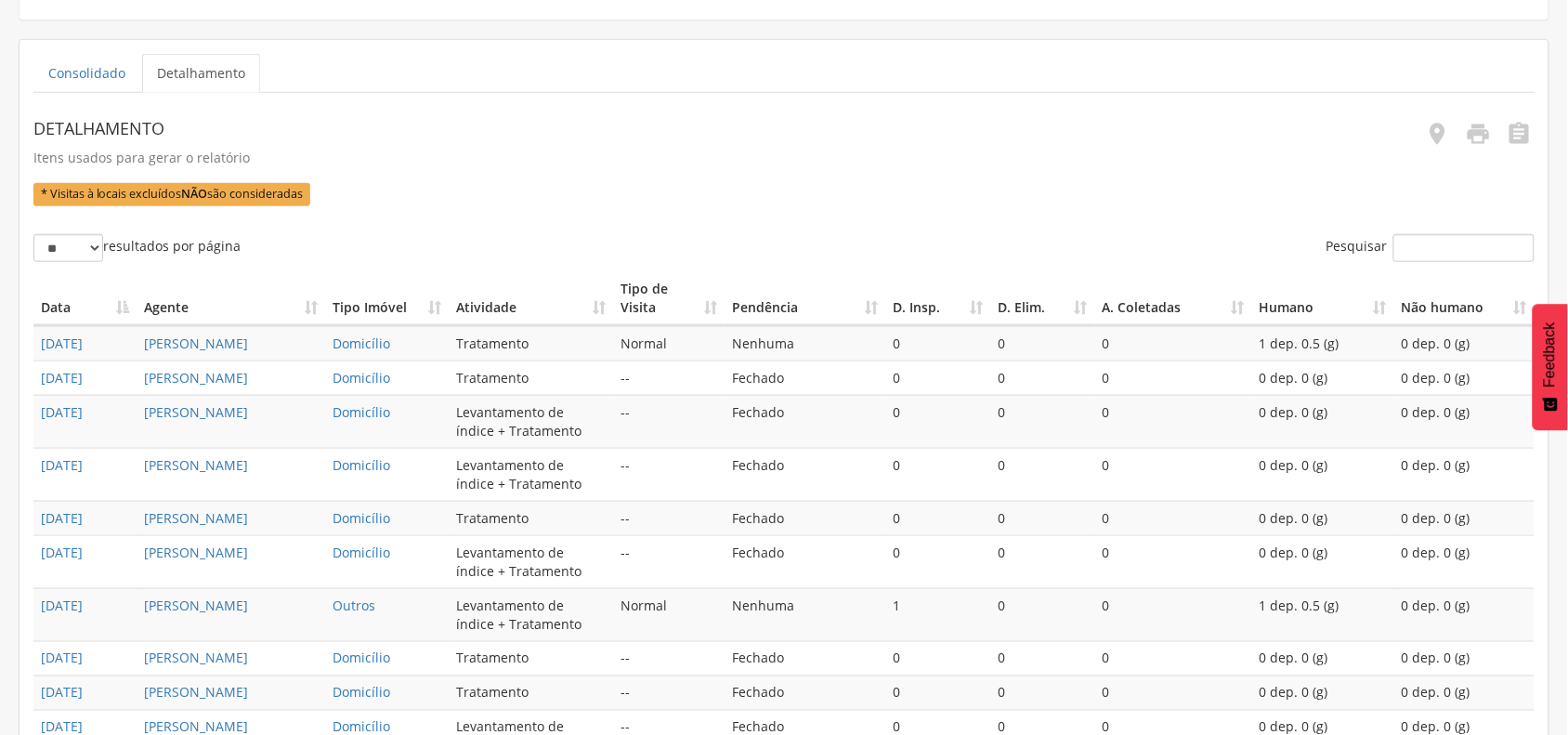
scroll to position [464, 0]
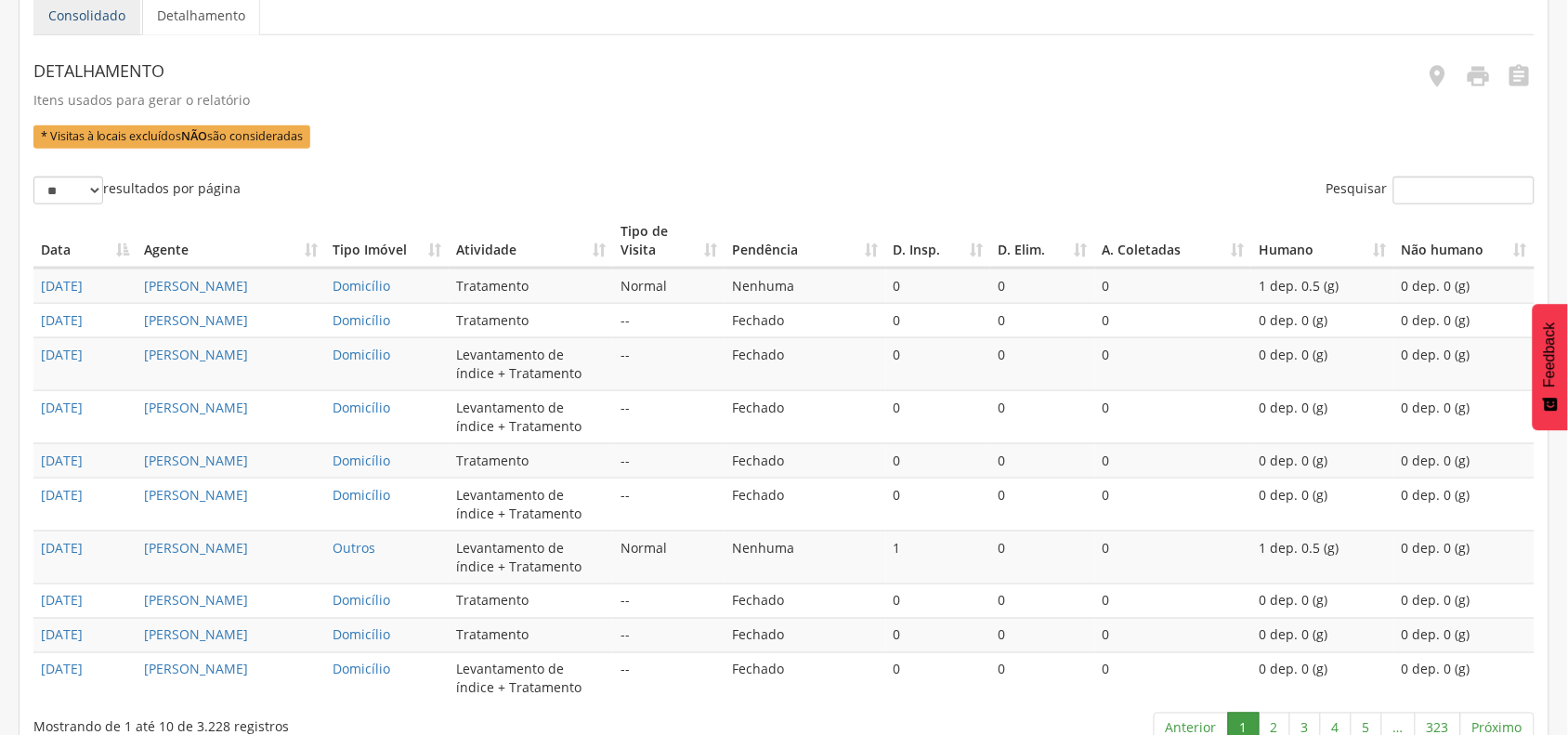
click at [84, 17] on link "Consolidado" at bounding box center [87, 16] width 107 height 39
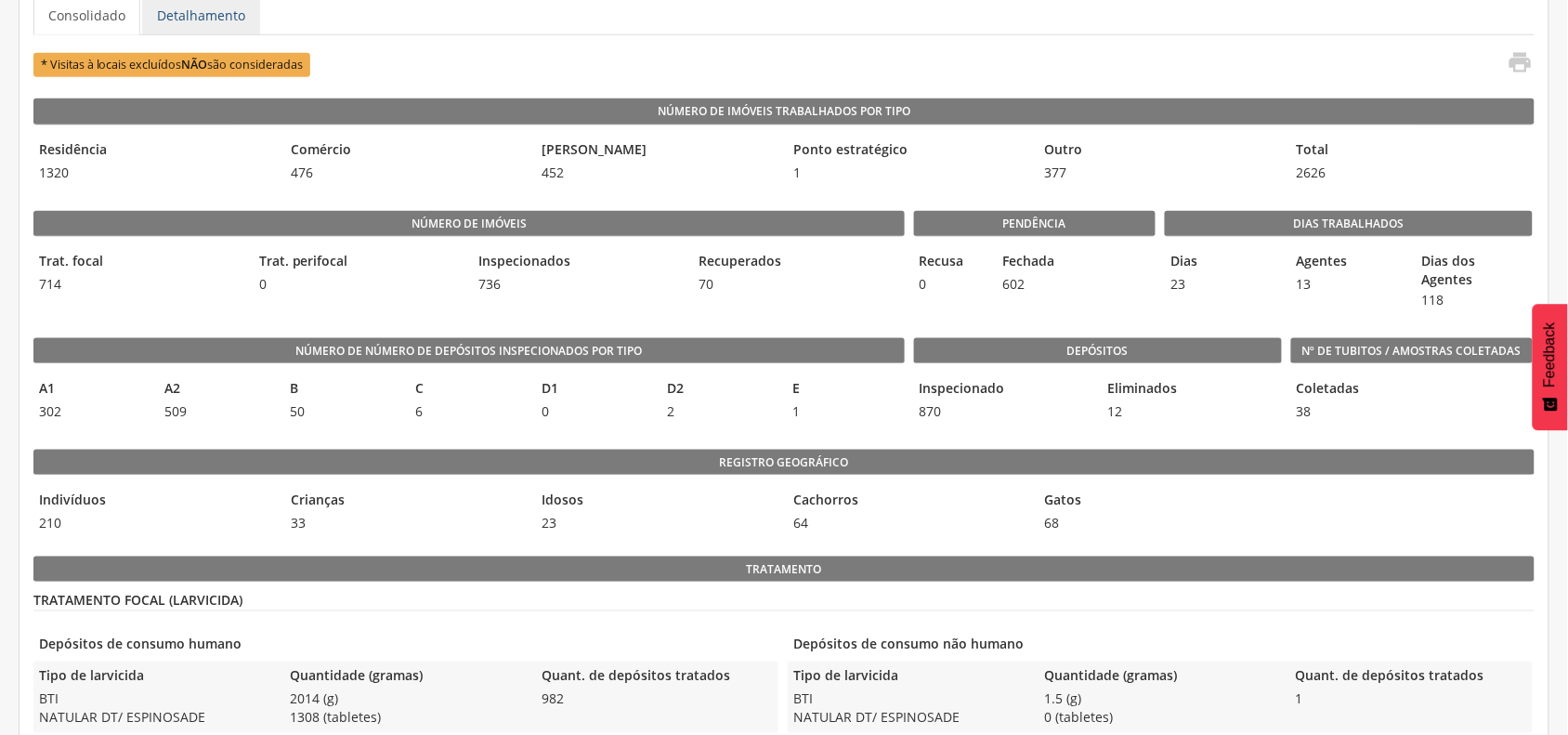
click at [225, 6] on link "Detalhamento" at bounding box center [201, 16] width 118 height 39
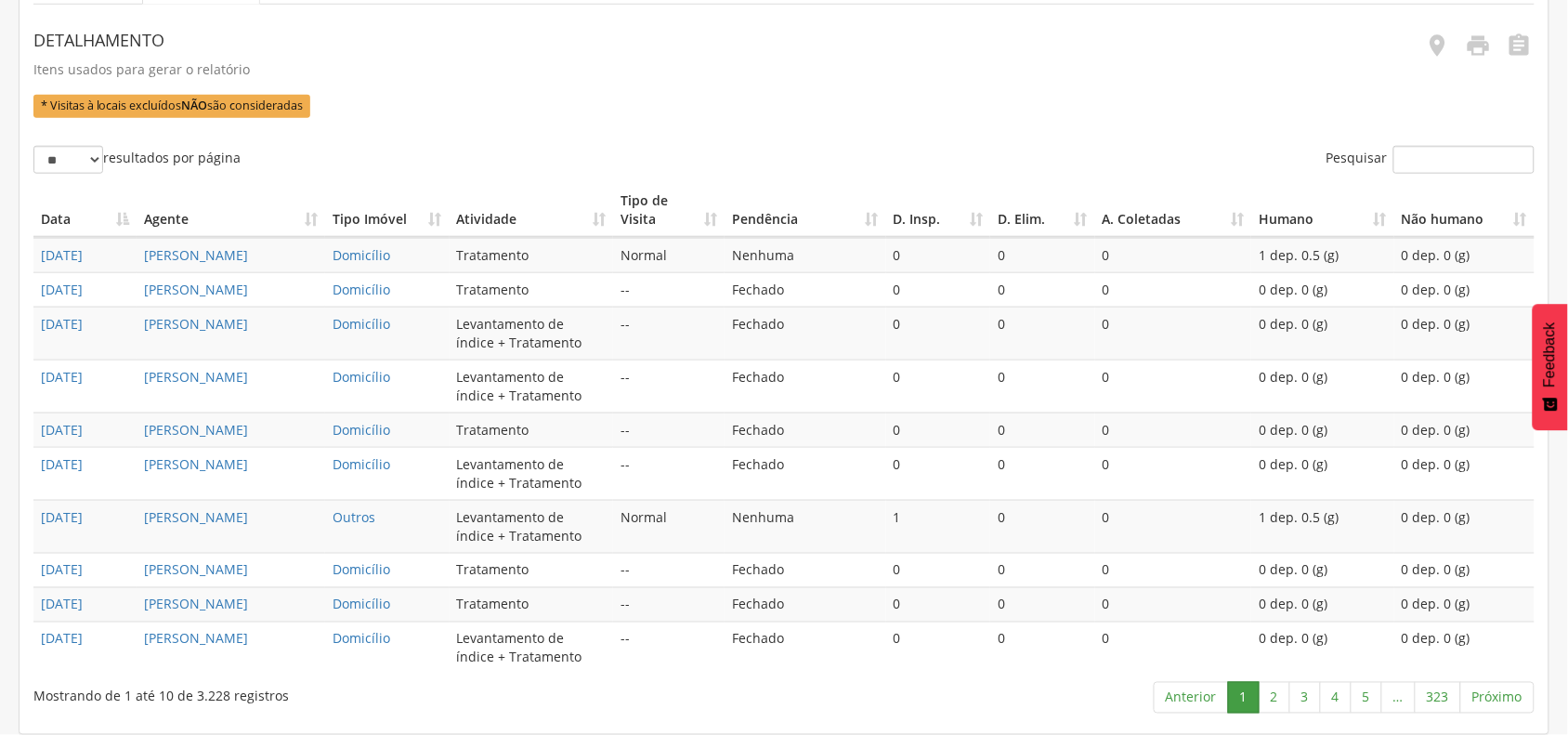
scroll to position [594, 0]
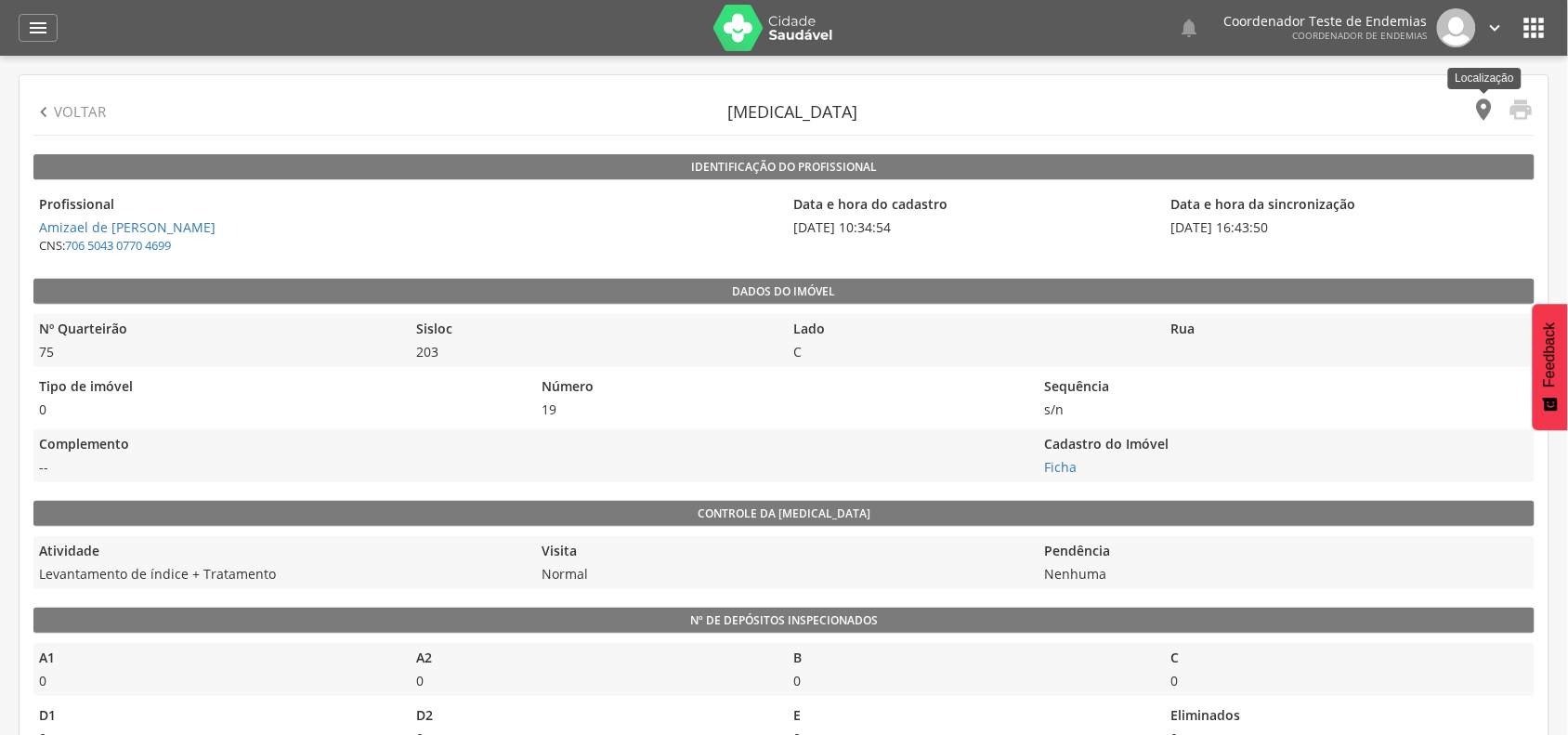
click at [1482, 111] on icon "" at bounding box center [1484, 109] width 26 height 26
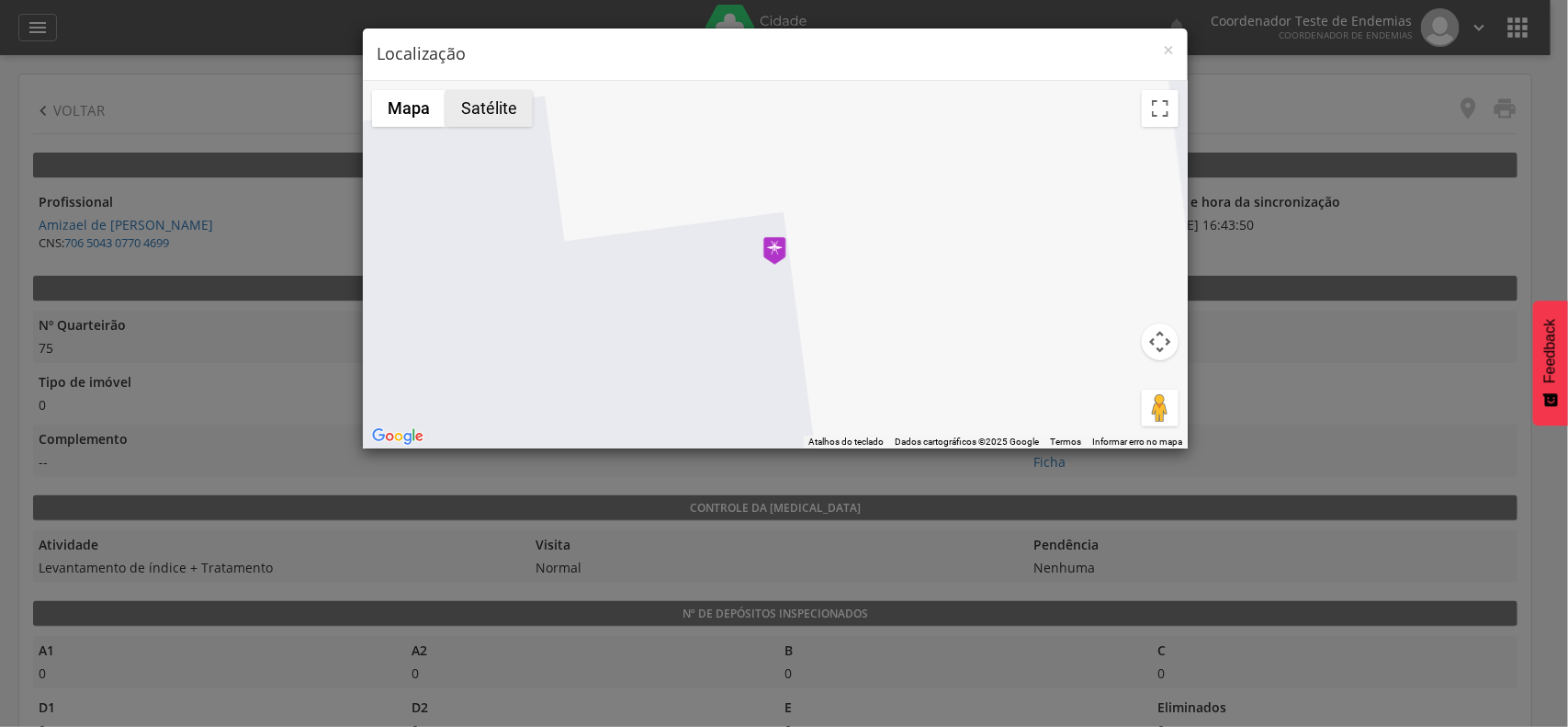
click at [516, 120] on button "Satélite" at bounding box center [489, 109] width 88 height 37
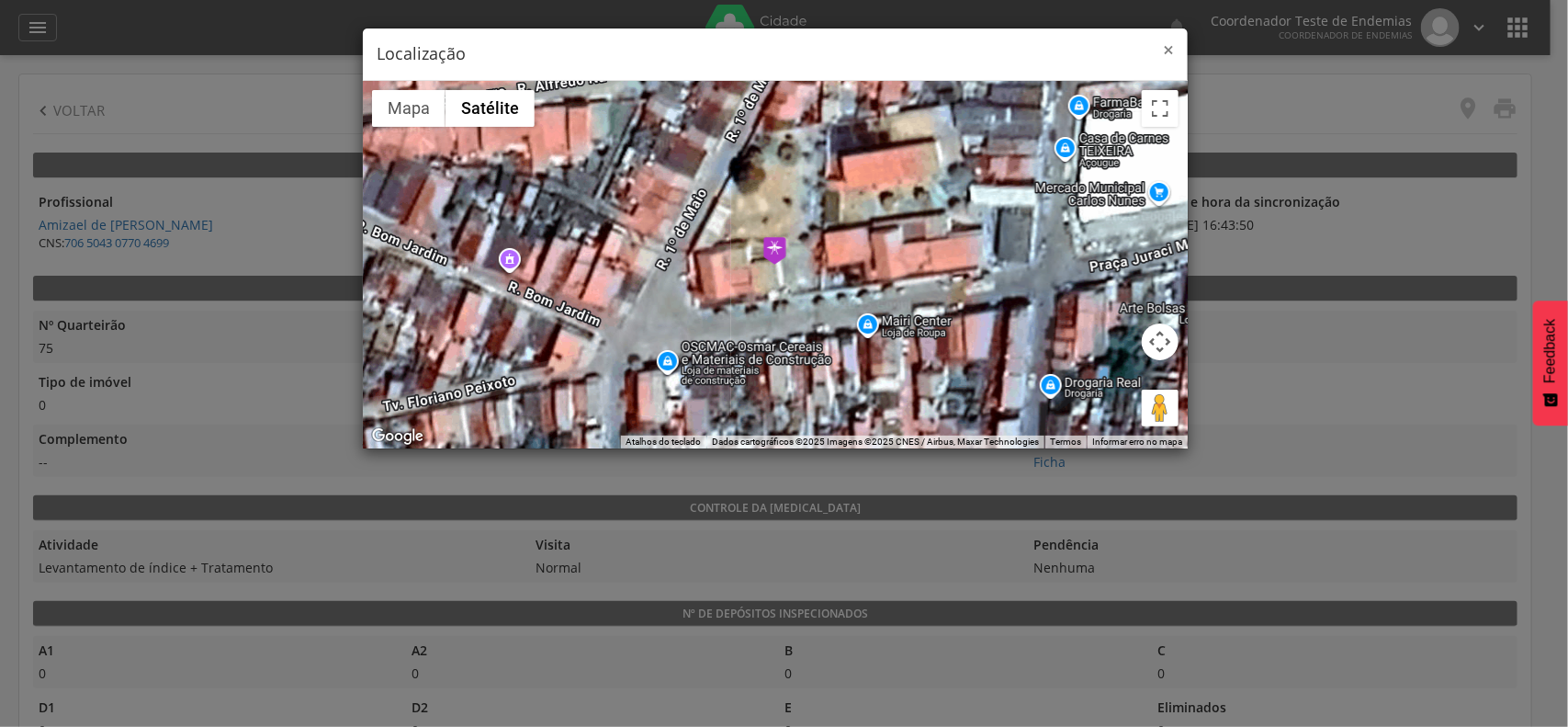
click at [1171, 54] on span "×" at bounding box center [1167, 50] width 11 height 25
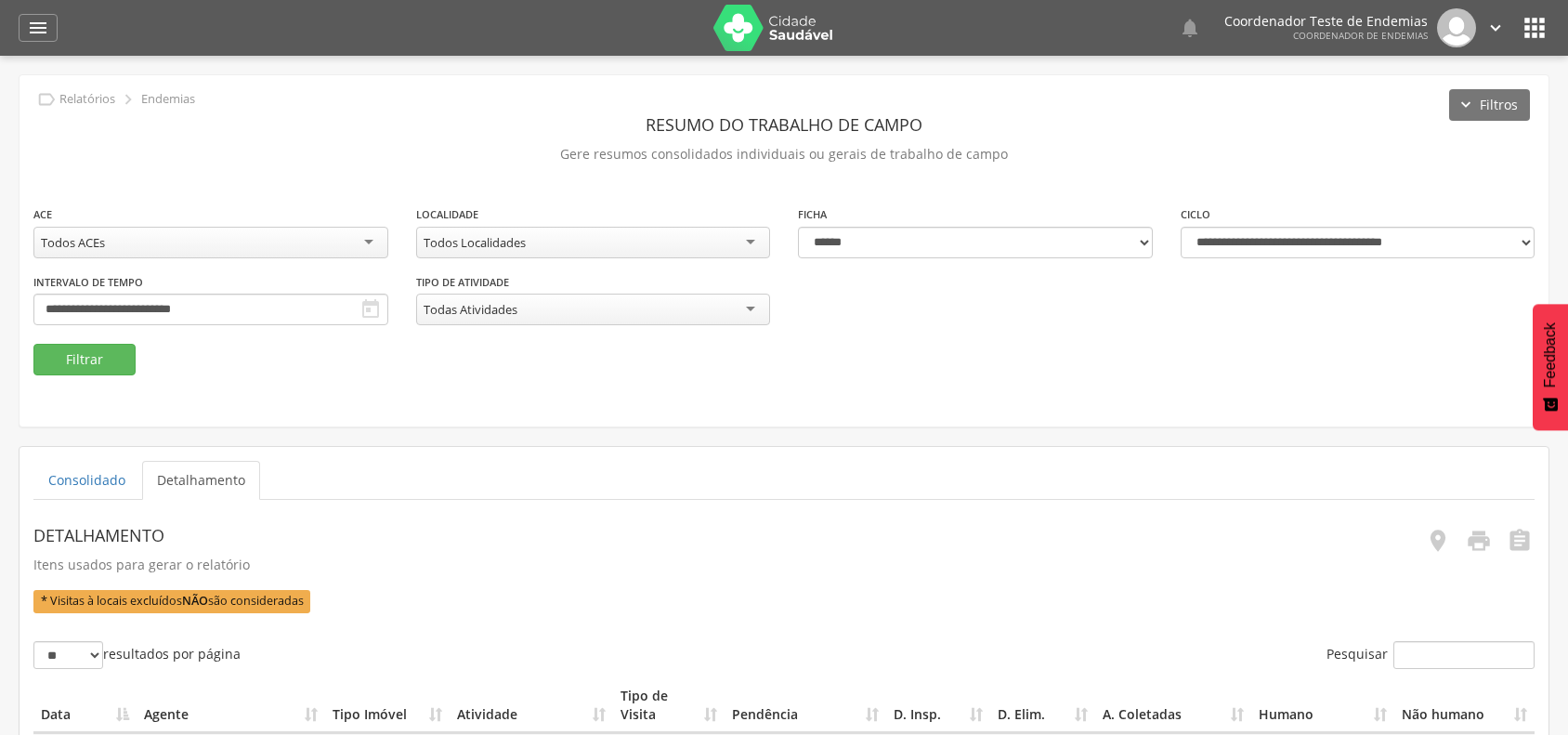
select select "**********"
